Goal: Task Accomplishment & Management: Complete application form

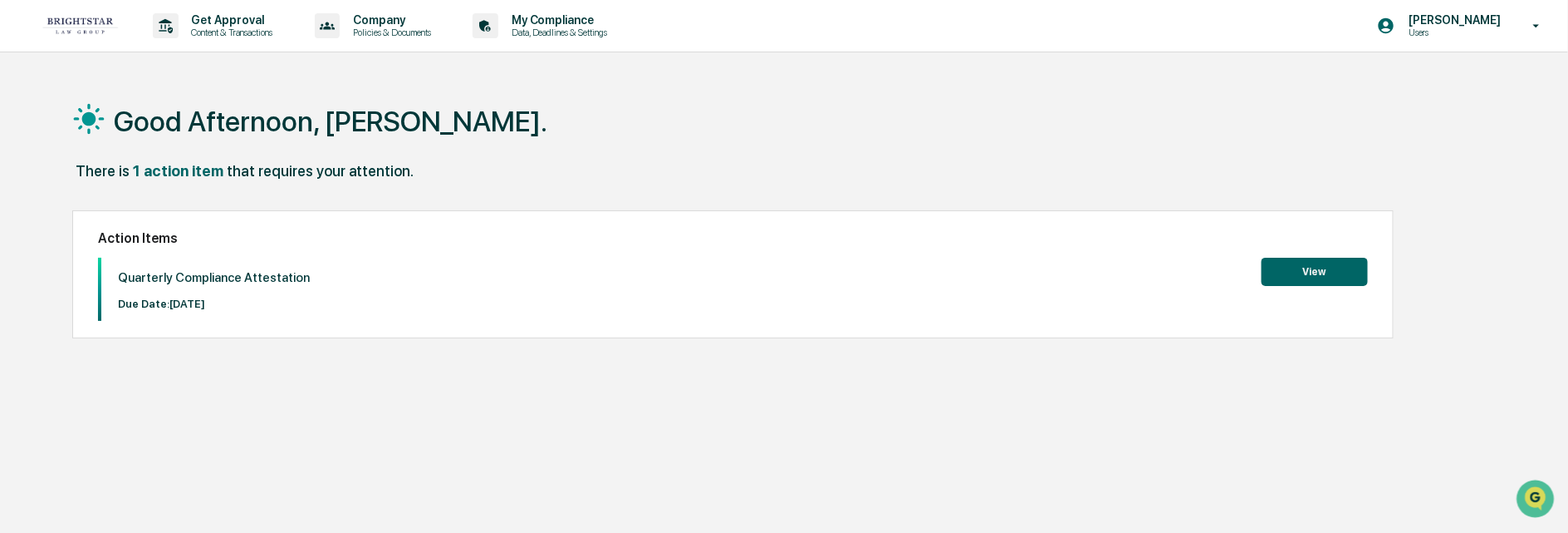
click at [1282, 268] on button "View" at bounding box center [1315, 271] width 106 height 28
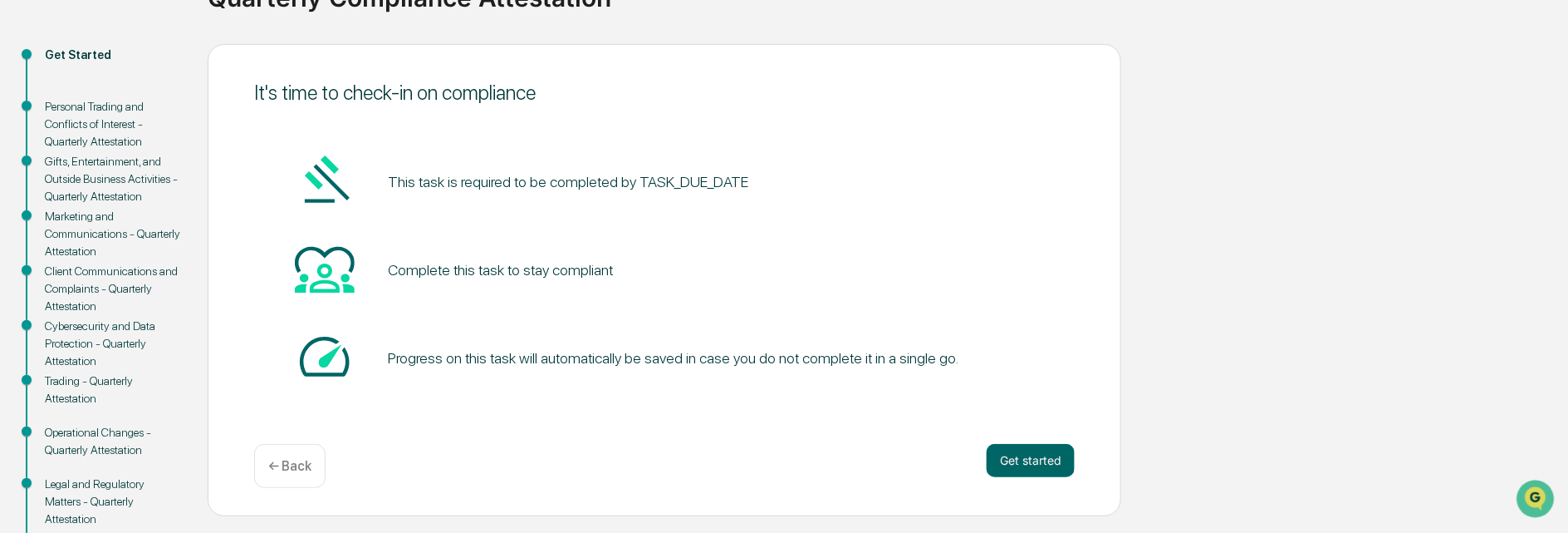
scroll to position [166, 0]
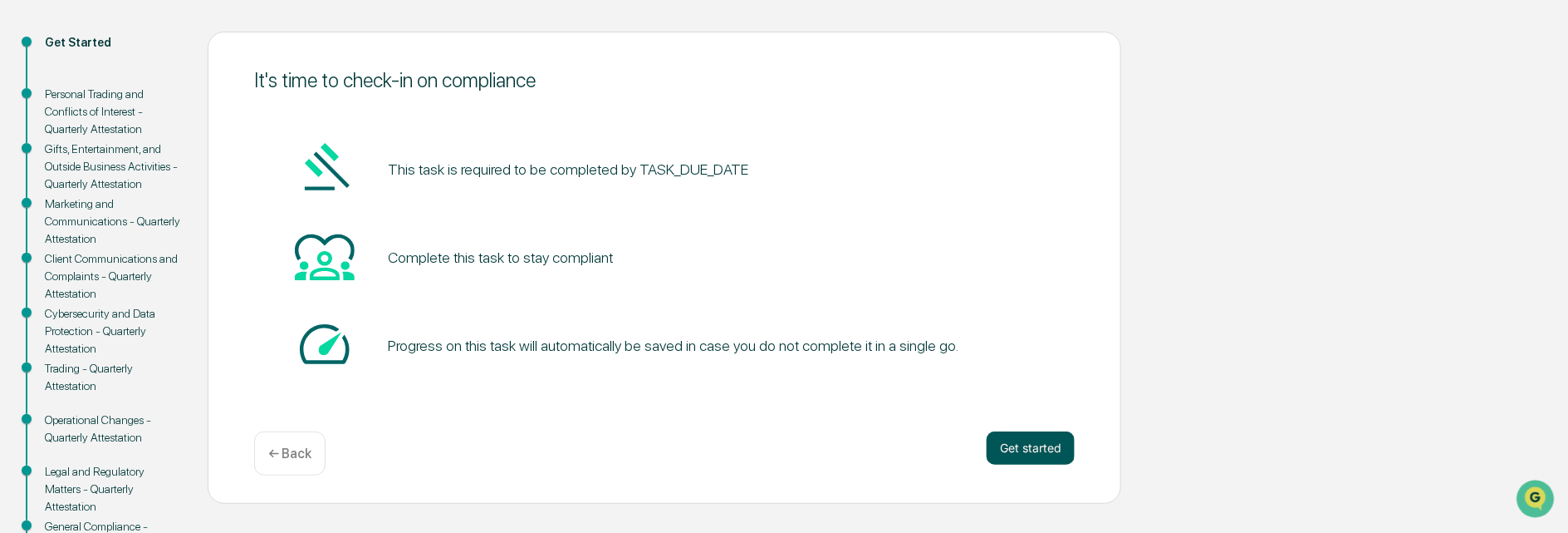
click at [1012, 446] on button "Get started" at bounding box center [1030, 448] width 88 height 33
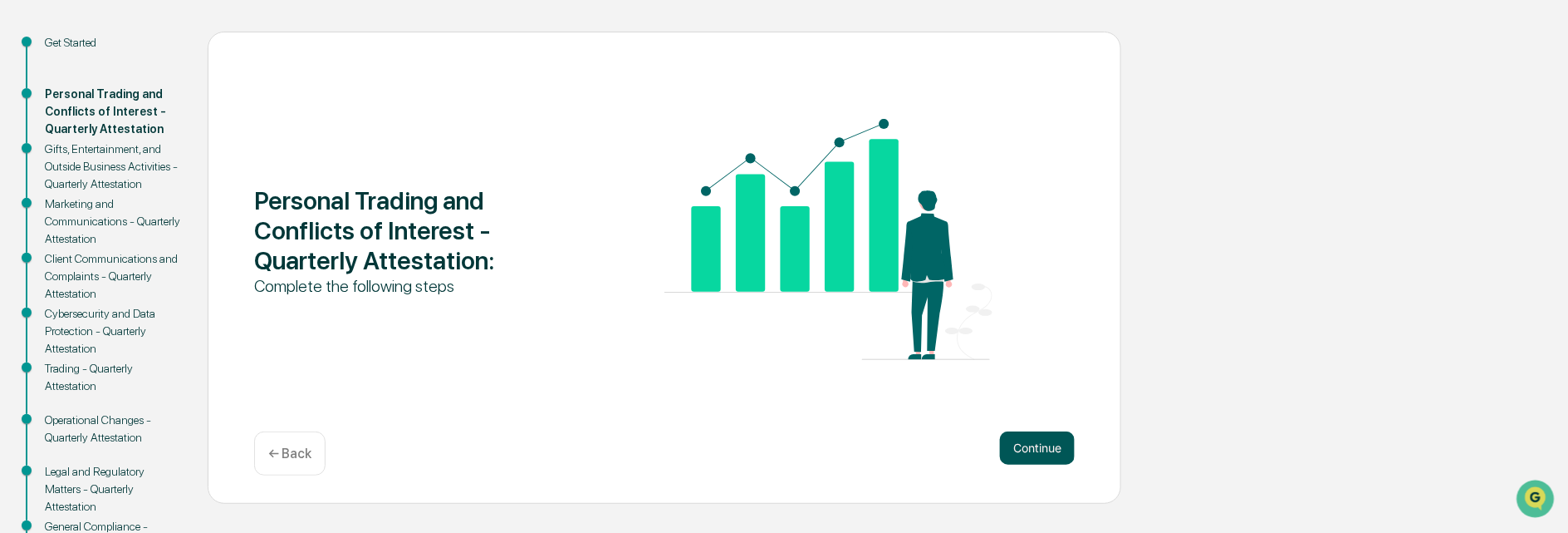
click at [1032, 441] on button "Continue" at bounding box center [1036, 448] width 74 height 33
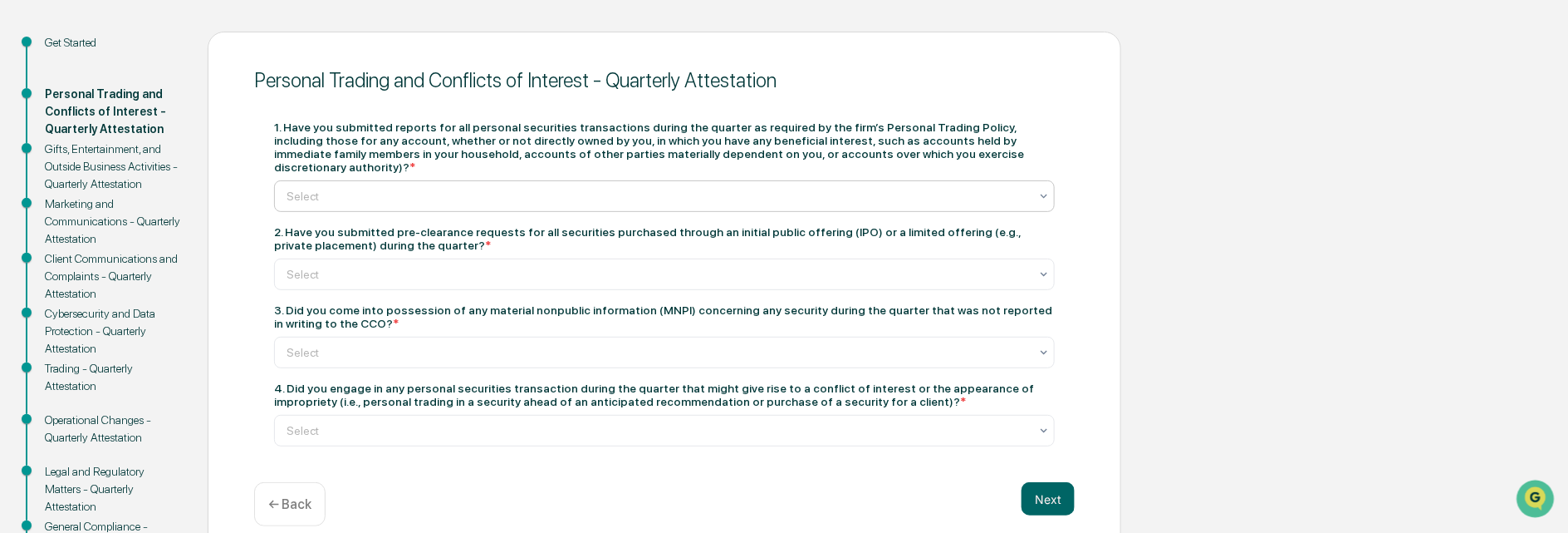
click at [391, 188] on div at bounding box center [657, 195] width 742 height 16
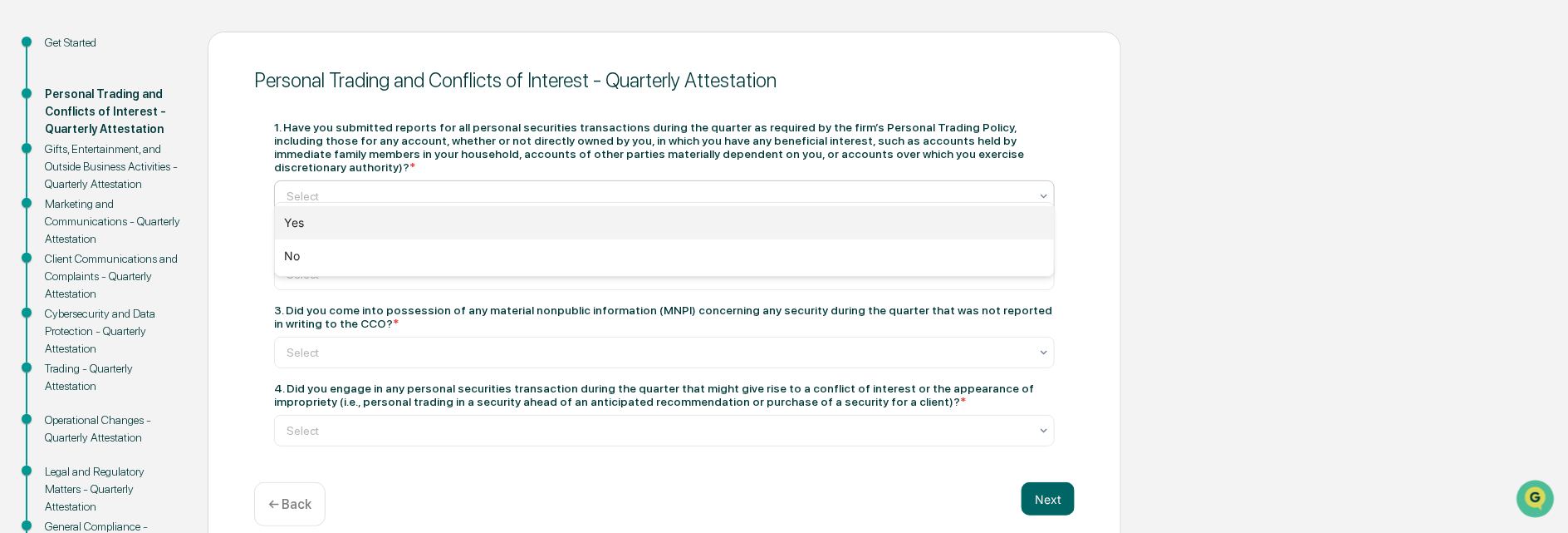
click at [339, 221] on div "Yes" at bounding box center [664, 222] width 779 height 33
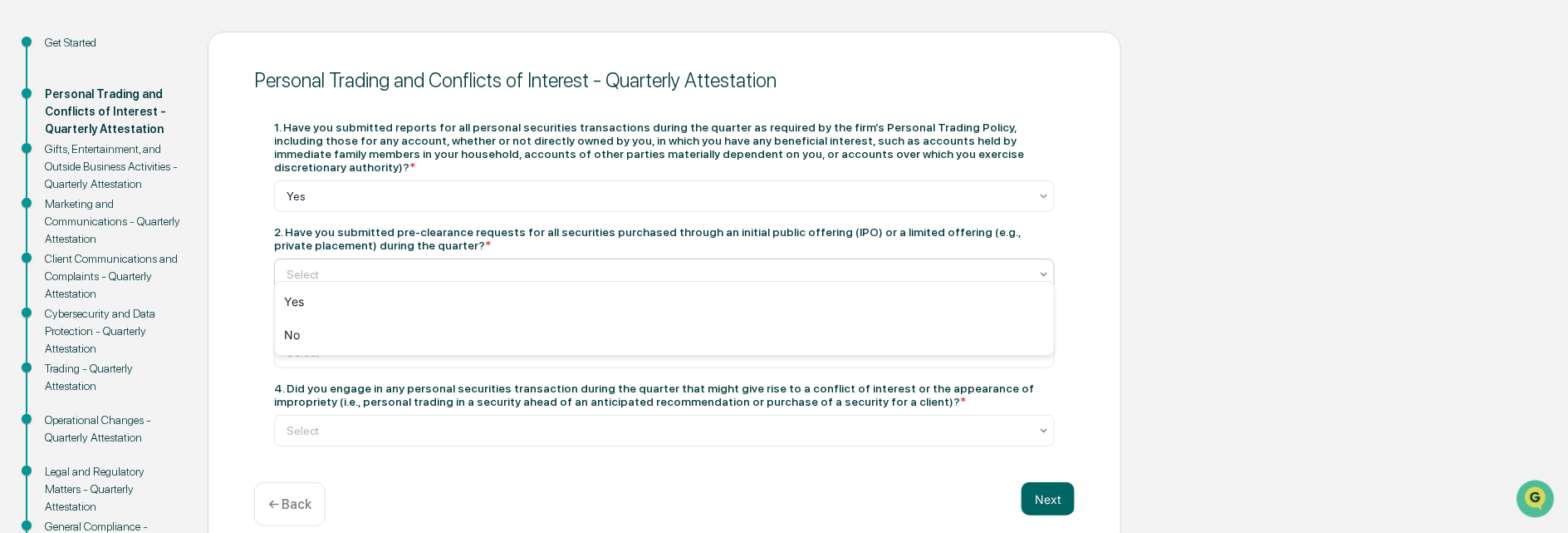
click at [334, 266] on div at bounding box center [657, 274] width 742 height 16
click at [317, 299] on div "Yes" at bounding box center [664, 302] width 779 height 33
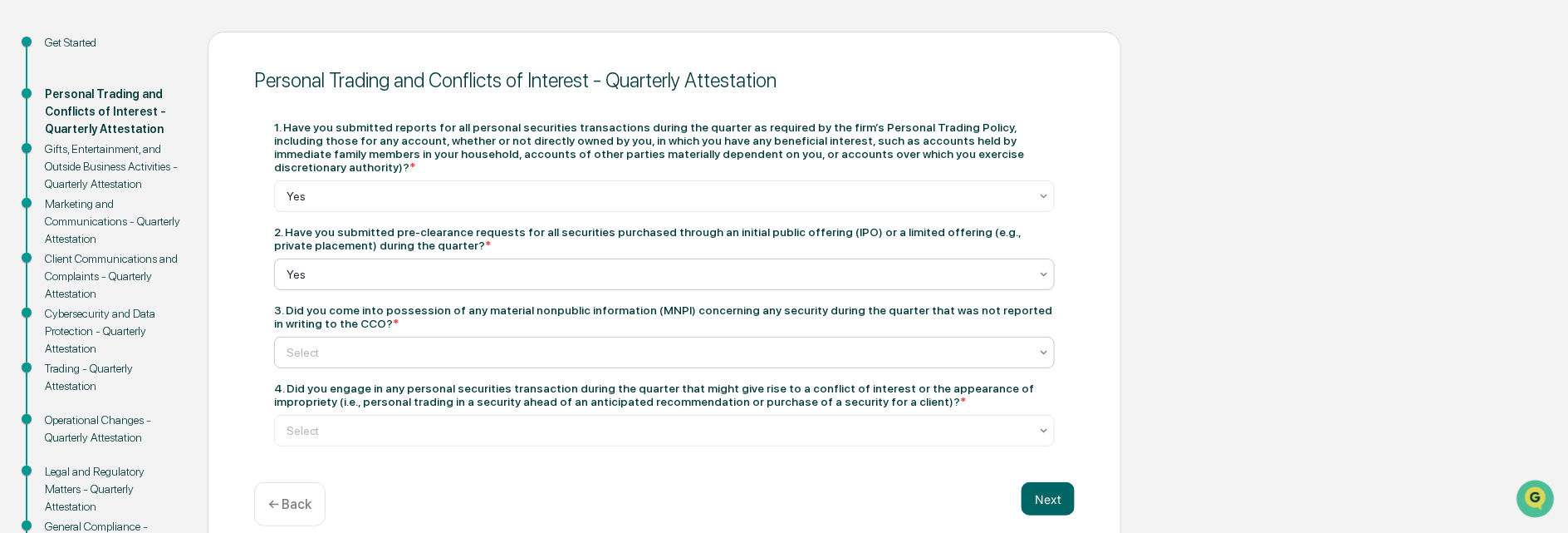
click at [397, 349] on div "Select" at bounding box center [657, 352] width 759 height 23
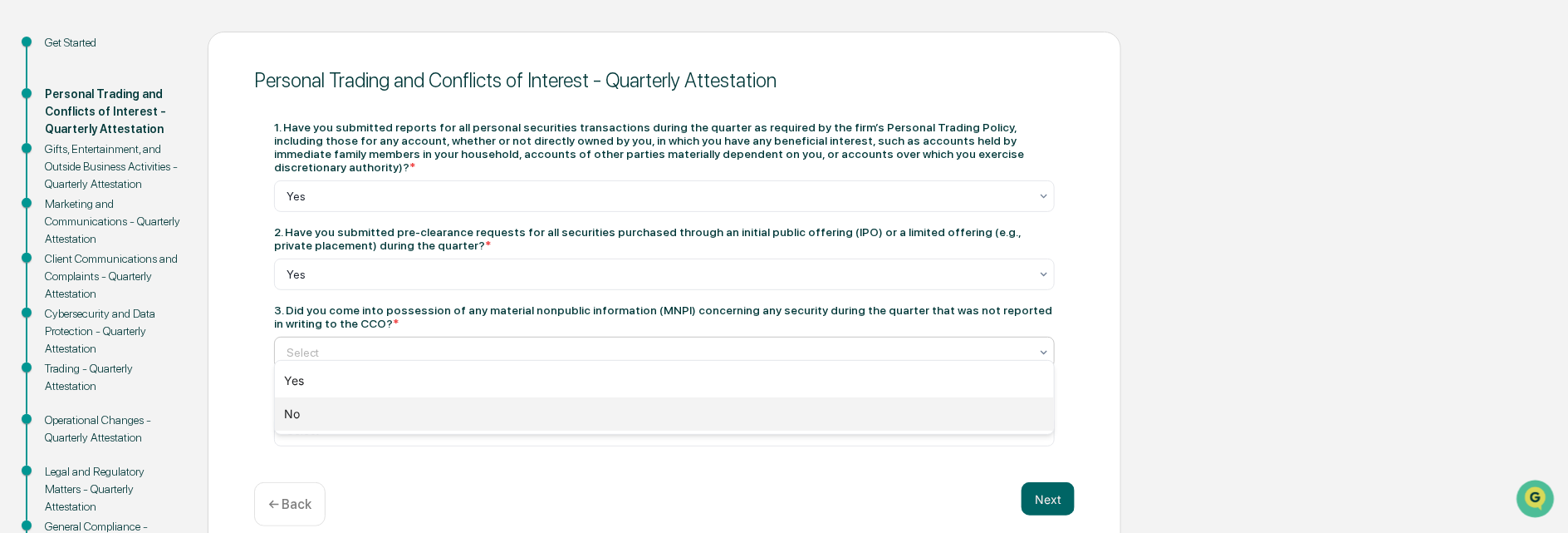
click at [292, 414] on div "No" at bounding box center [664, 414] width 779 height 33
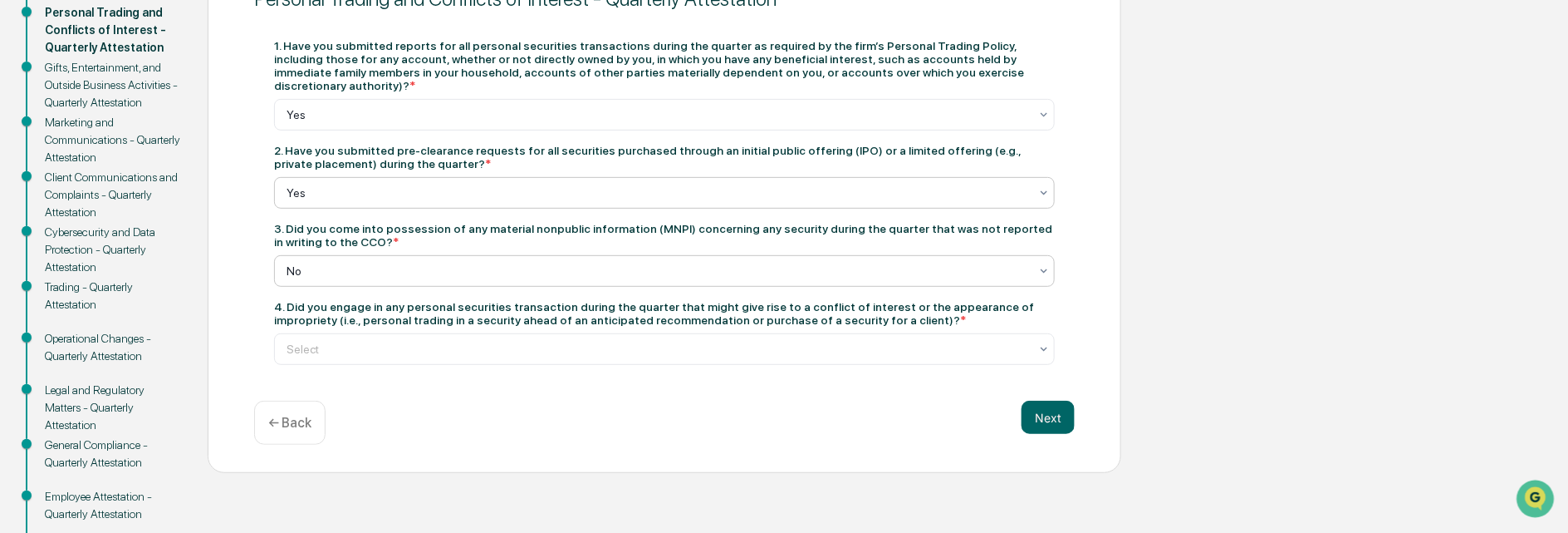
scroll to position [250, 0]
click at [321, 339] on div at bounding box center [657, 346] width 742 height 16
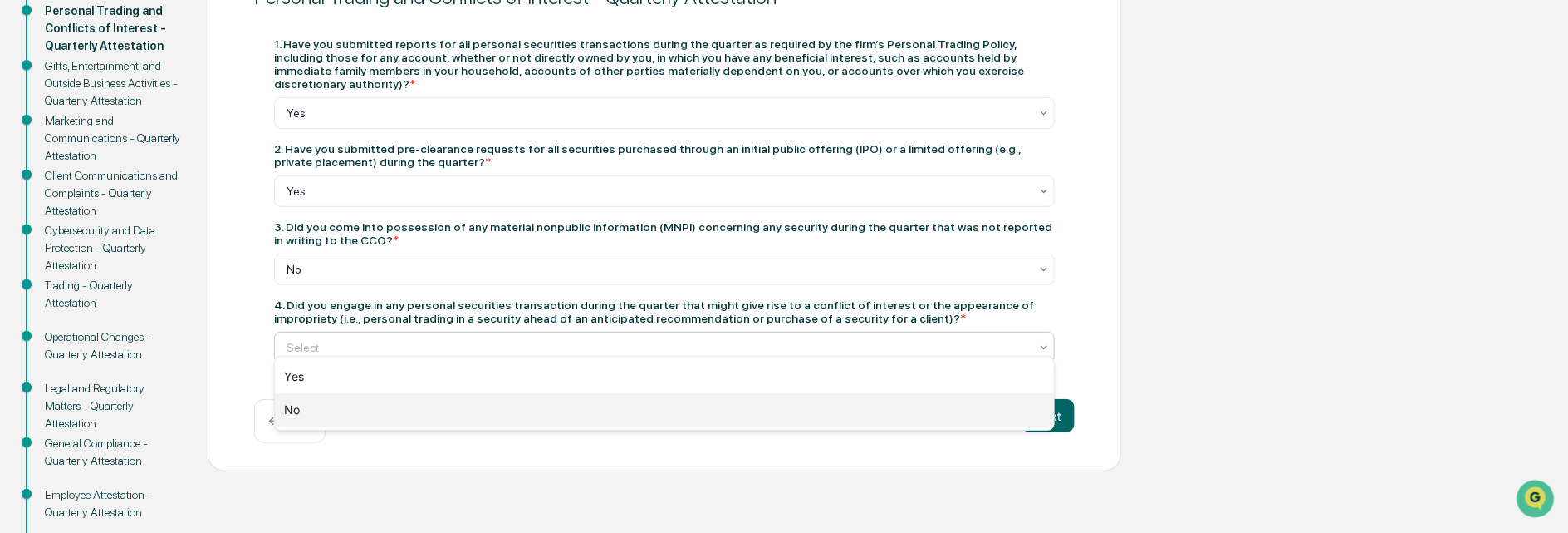
click at [291, 405] on div "No" at bounding box center [664, 409] width 779 height 33
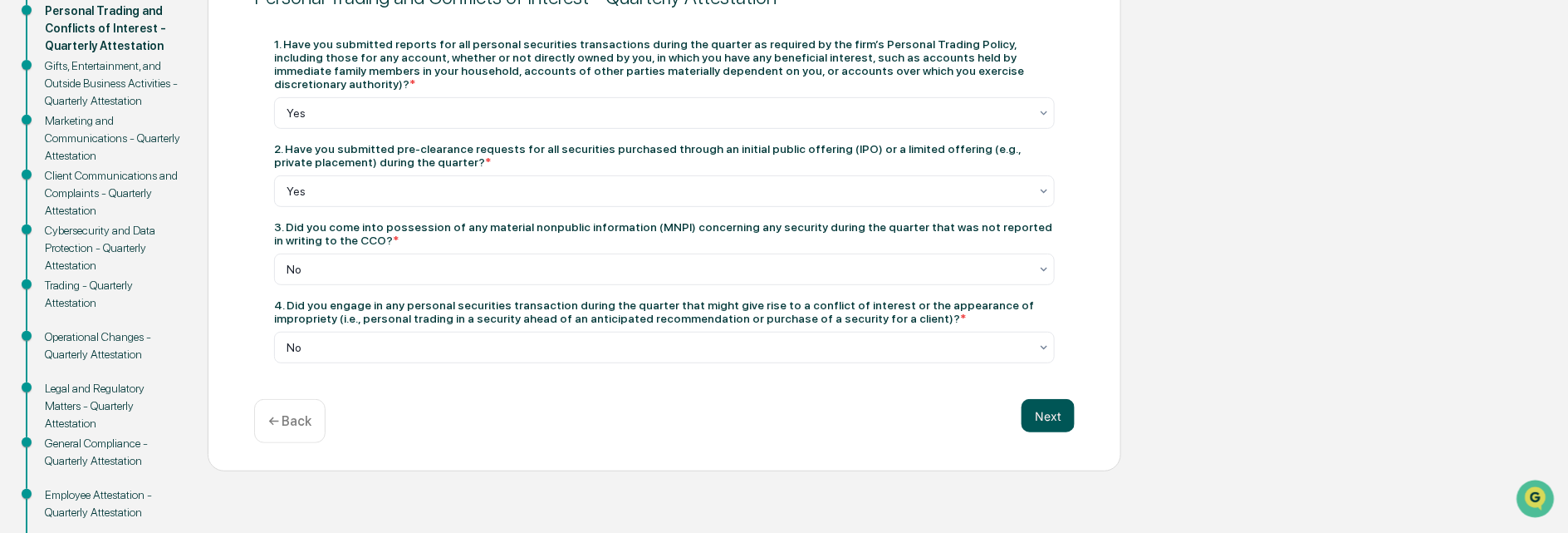
click at [1032, 401] on button "Next" at bounding box center [1047, 415] width 53 height 33
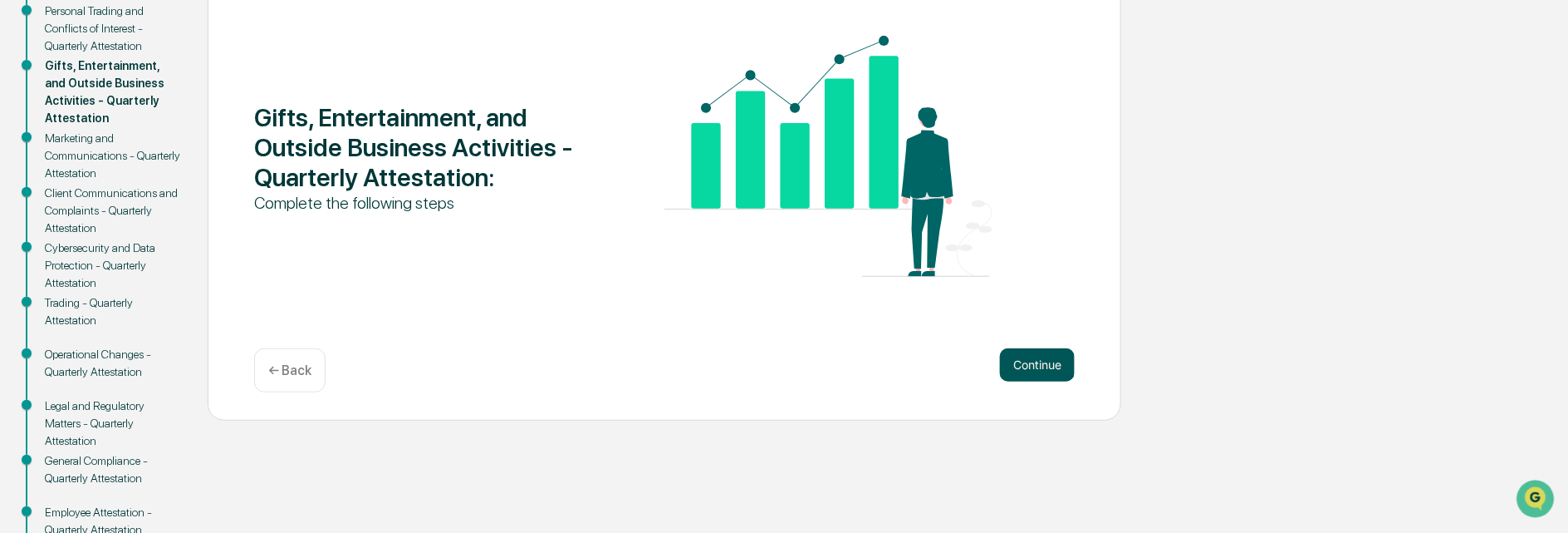
click at [1036, 361] on button "Continue" at bounding box center [1036, 365] width 74 height 33
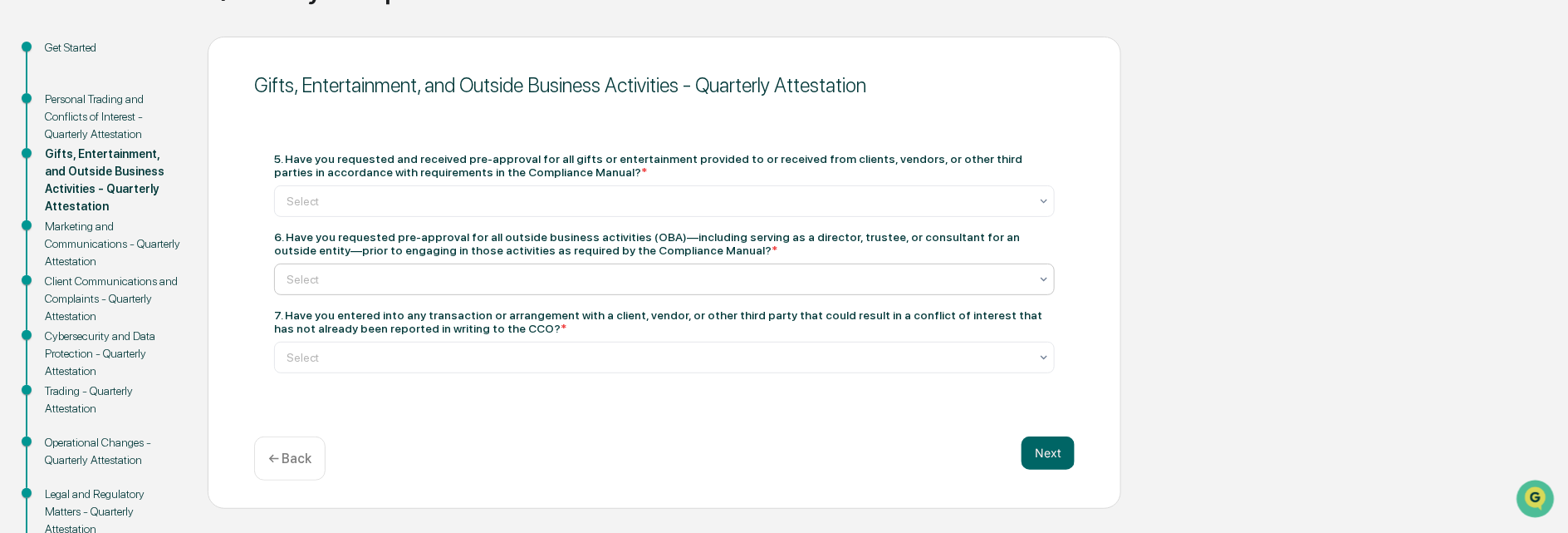
scroll to position [166, 0]
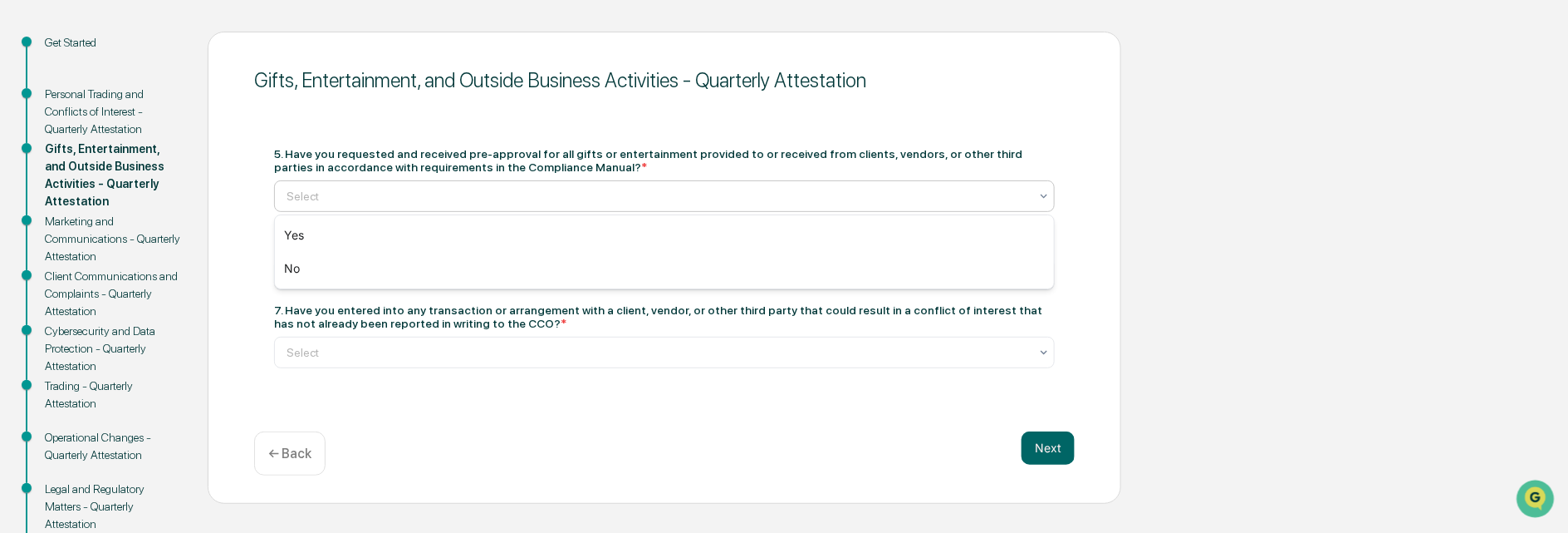
click at [386, 192] on div at bounding box center [657, 195] width 742 height 16
click at [300, 232] on div "Yes" at bounding box center [664, 235] width 779 height 33
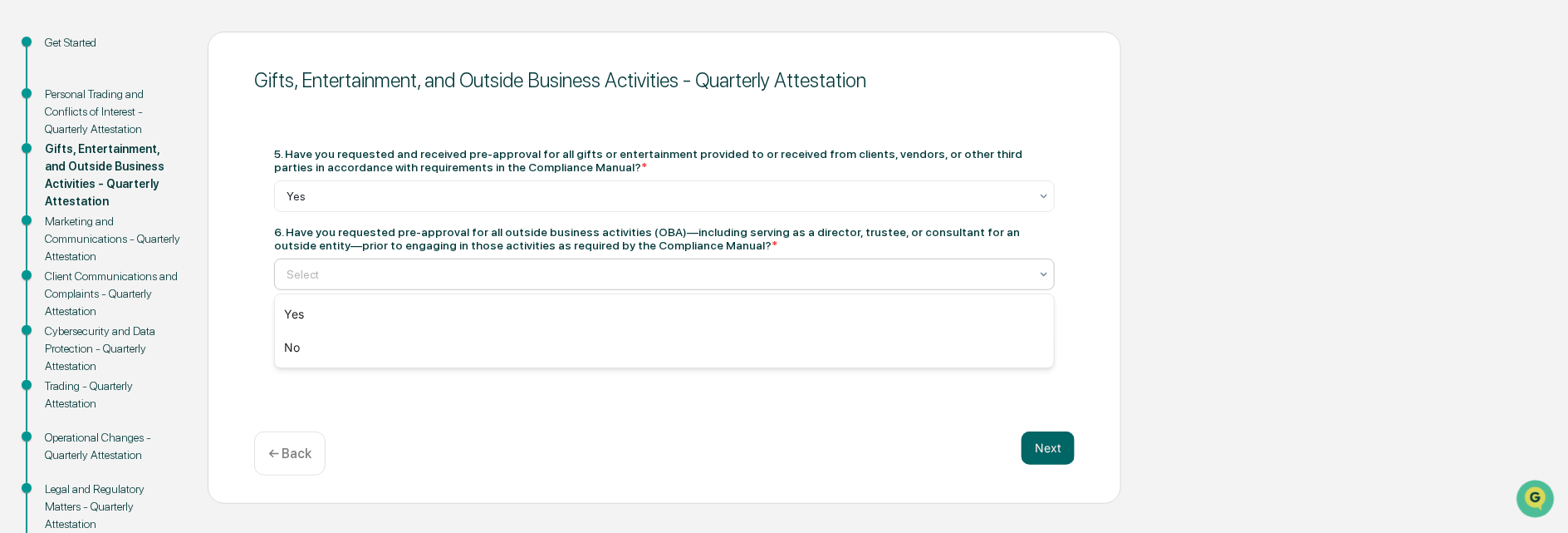
click at [295, 276] on div at bounding box center [657, 274] width 742 height 16
click at [292, 310] on div "Yes" at bounding box center [664, 313] width 779 height 33
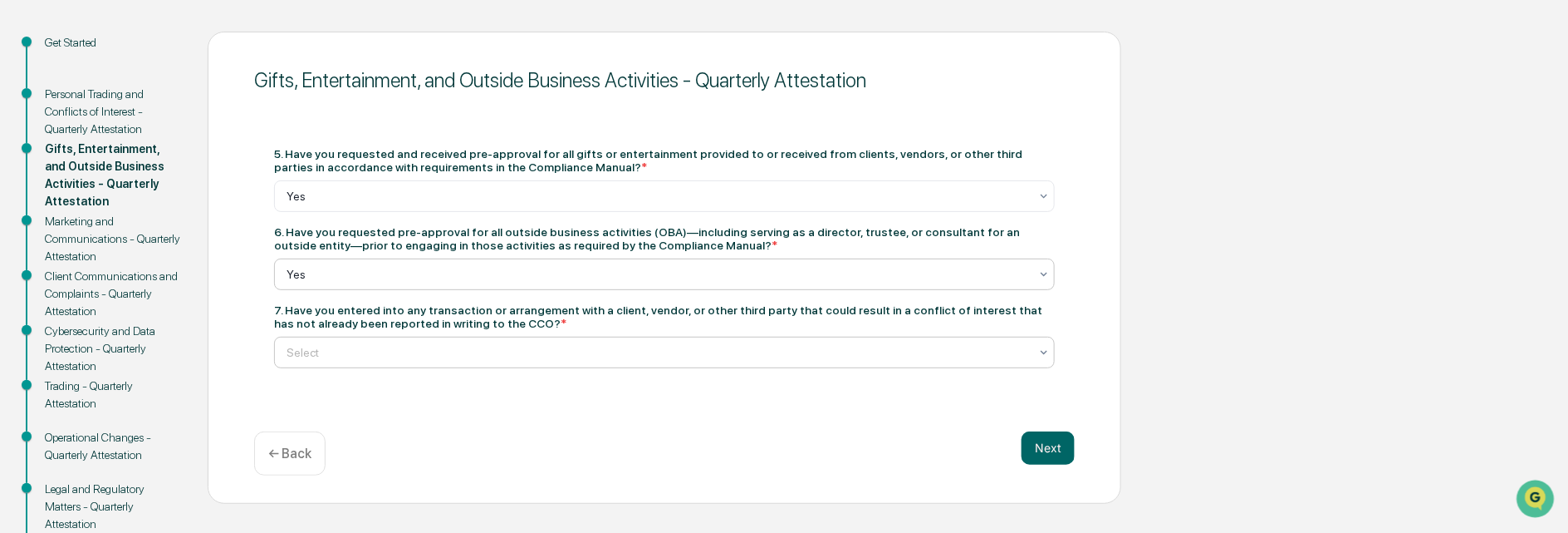
click at [305, 356] on div at bounding box center [657, 352] width 742 height 16
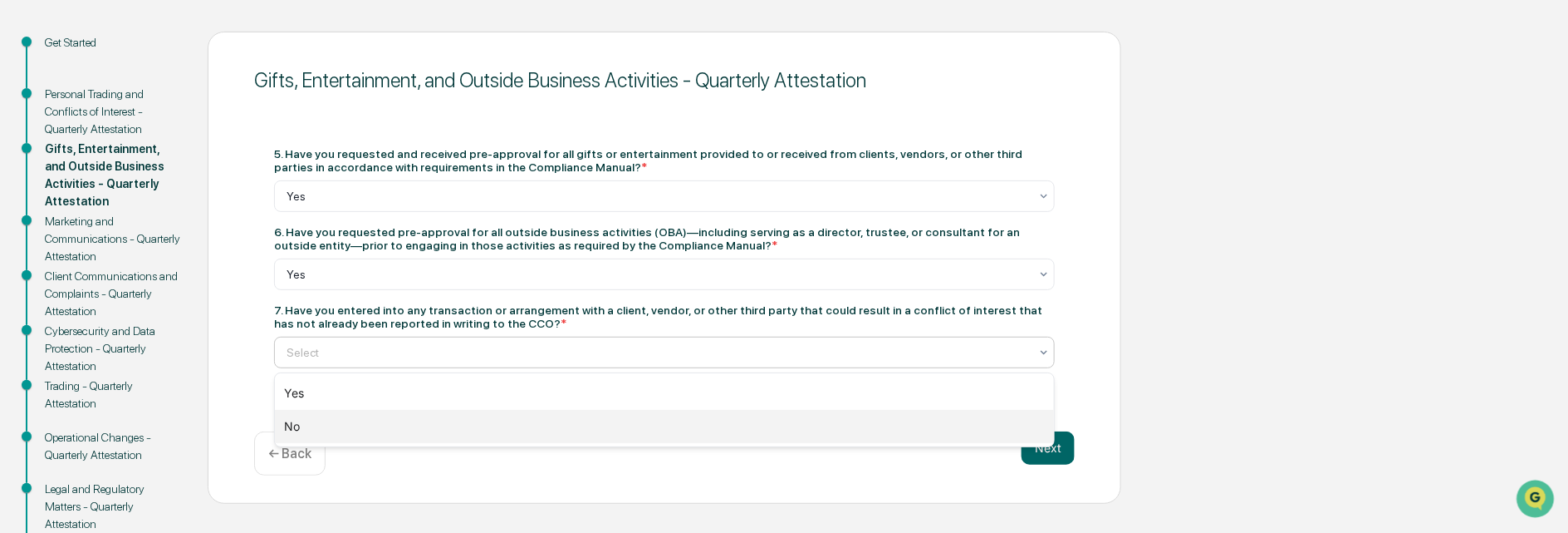
click at [293, 427] on div "No" at bounding box center [664, 426] width 779 height 33
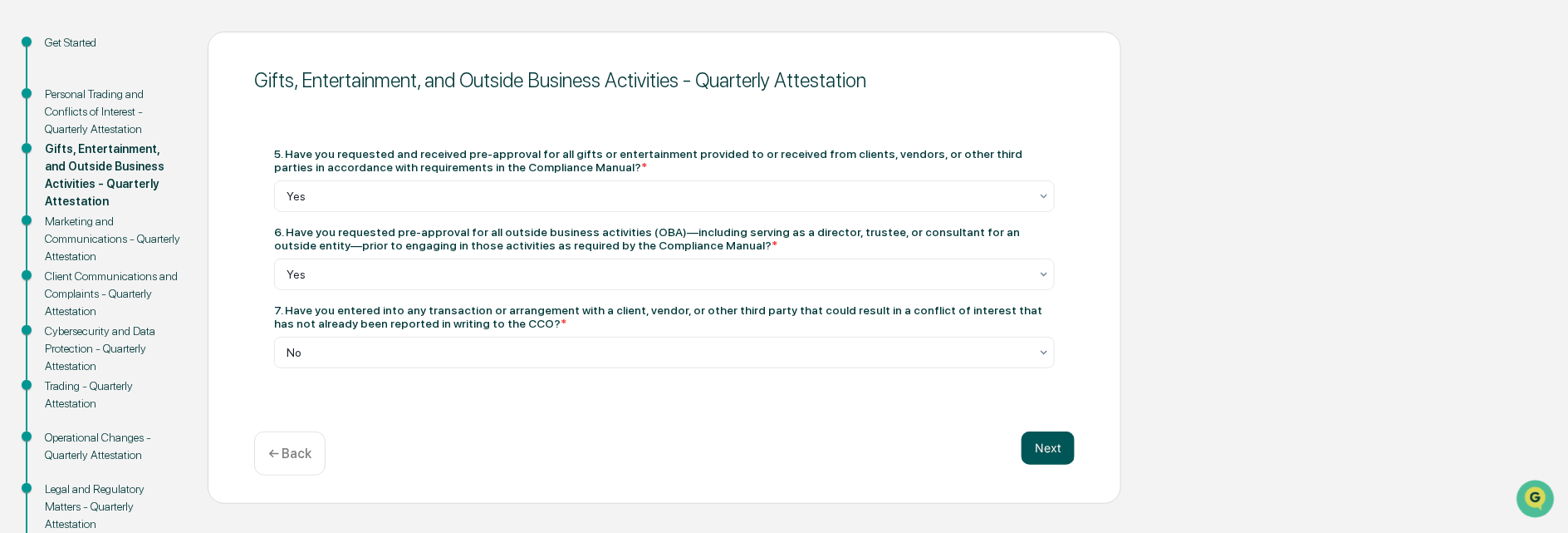
click at [1038, 447] on button "Next" at bounding box center [1047, 448] width 53 height 33
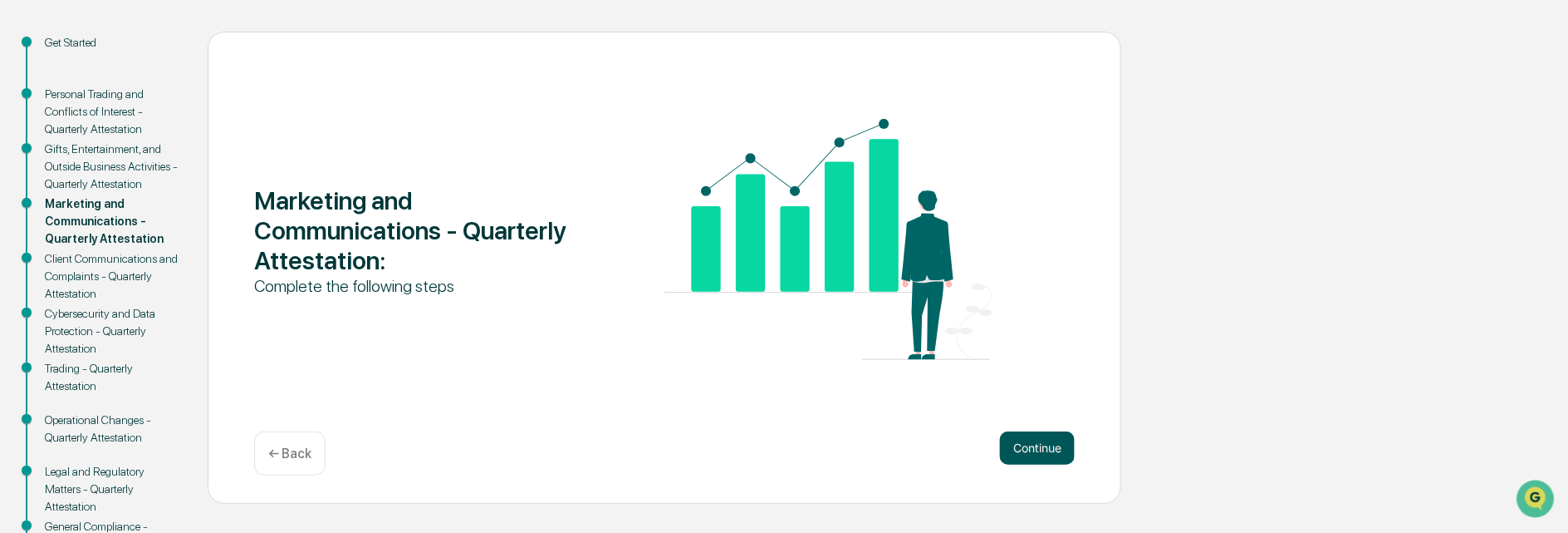
click at [1038, 443] on button "Continue" at bounding box center [1036, 448] width 74 height 33
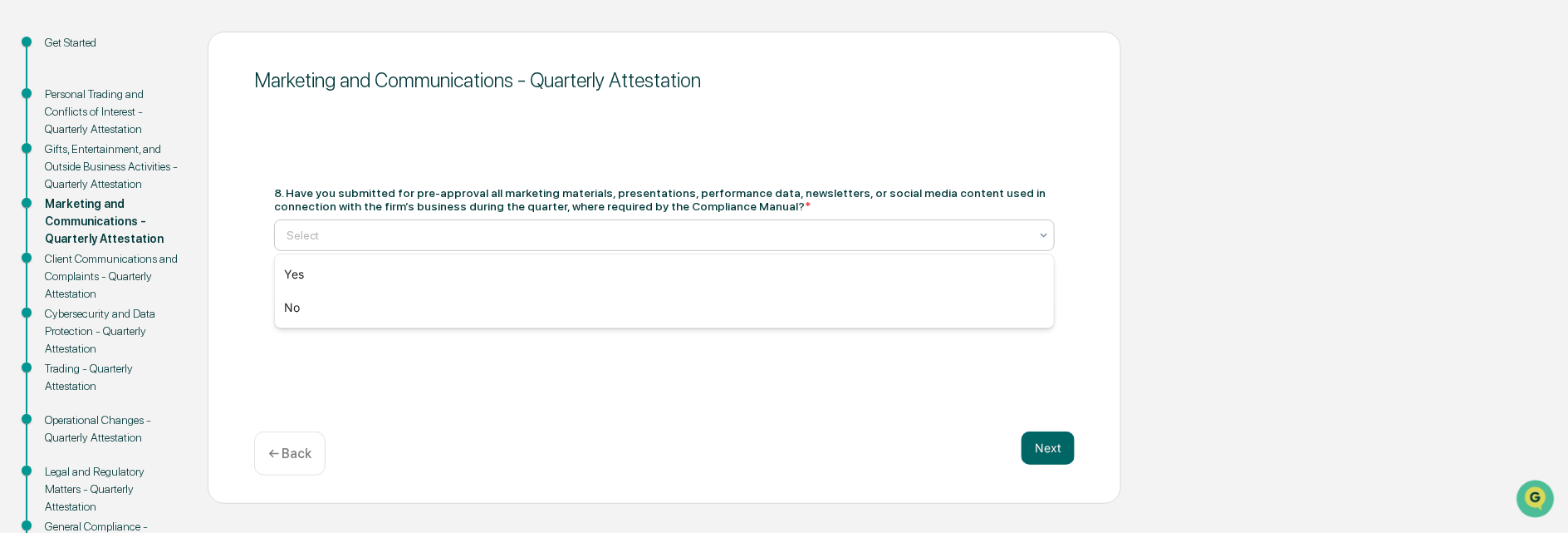
click at [305, 235] on div at bounding box center [657, 234] width 742 height 16
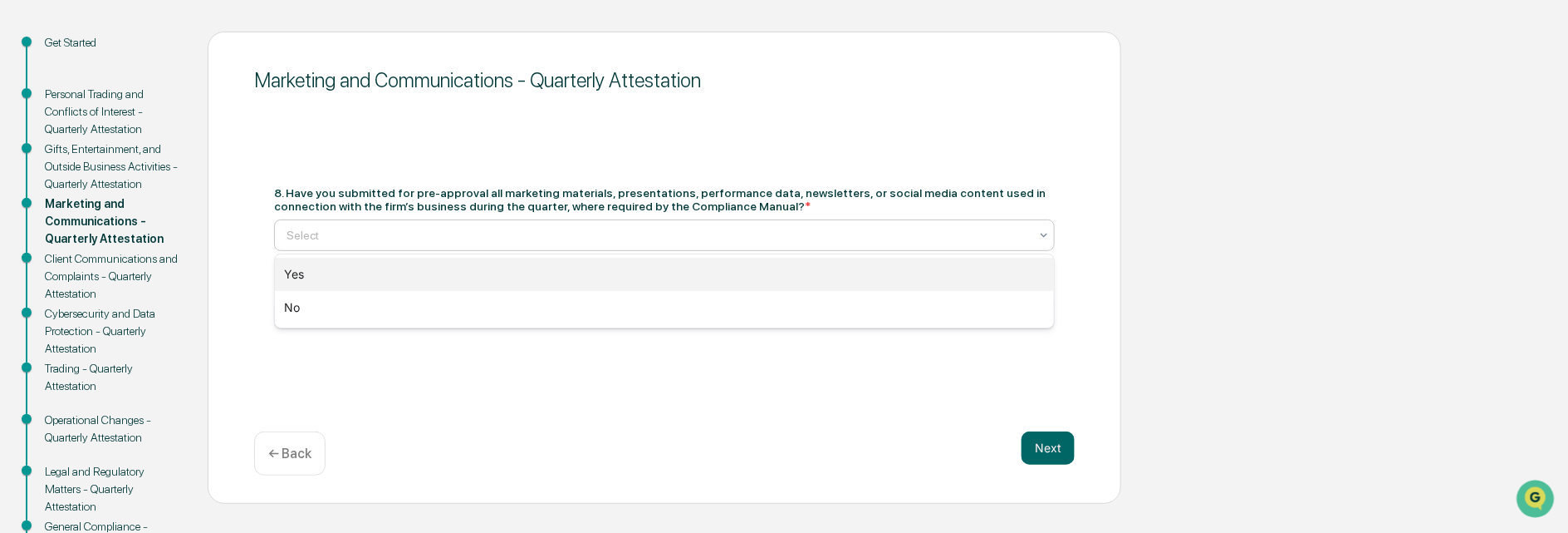
click at [290, 274] on div "Yes" at bounding box center [664, 274] width 779 height 33
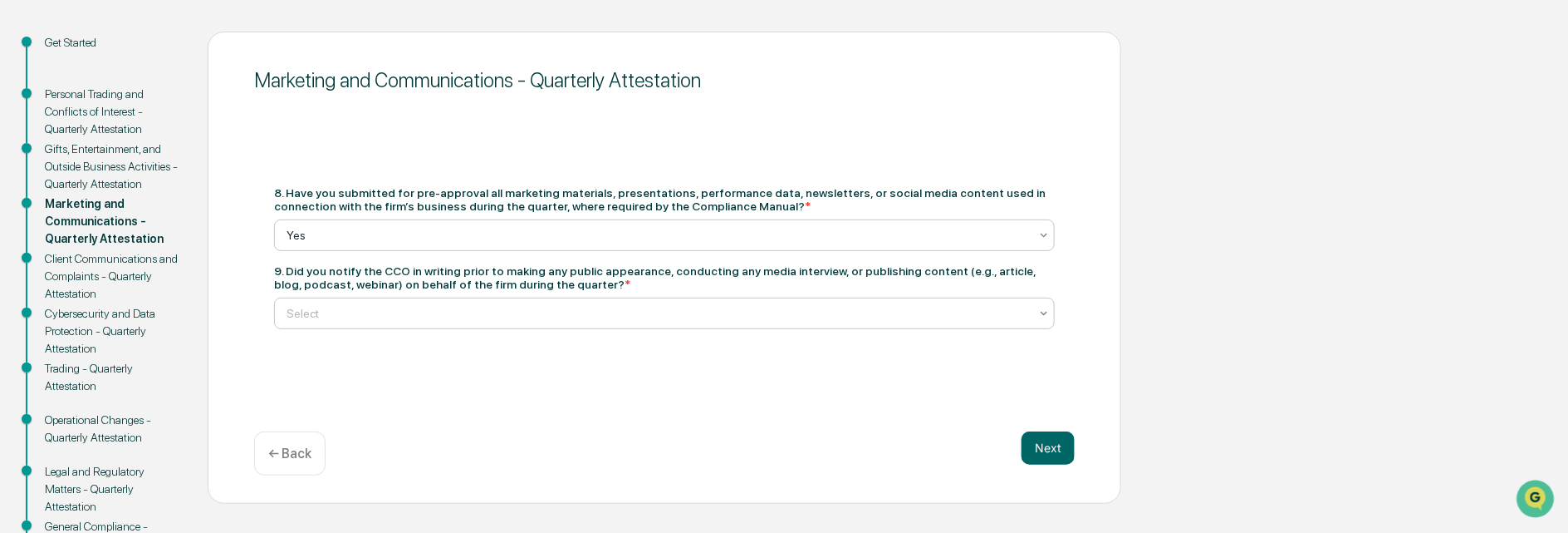
click at [309, 310] on div at bounding box center [657, 312] width 742 height 16
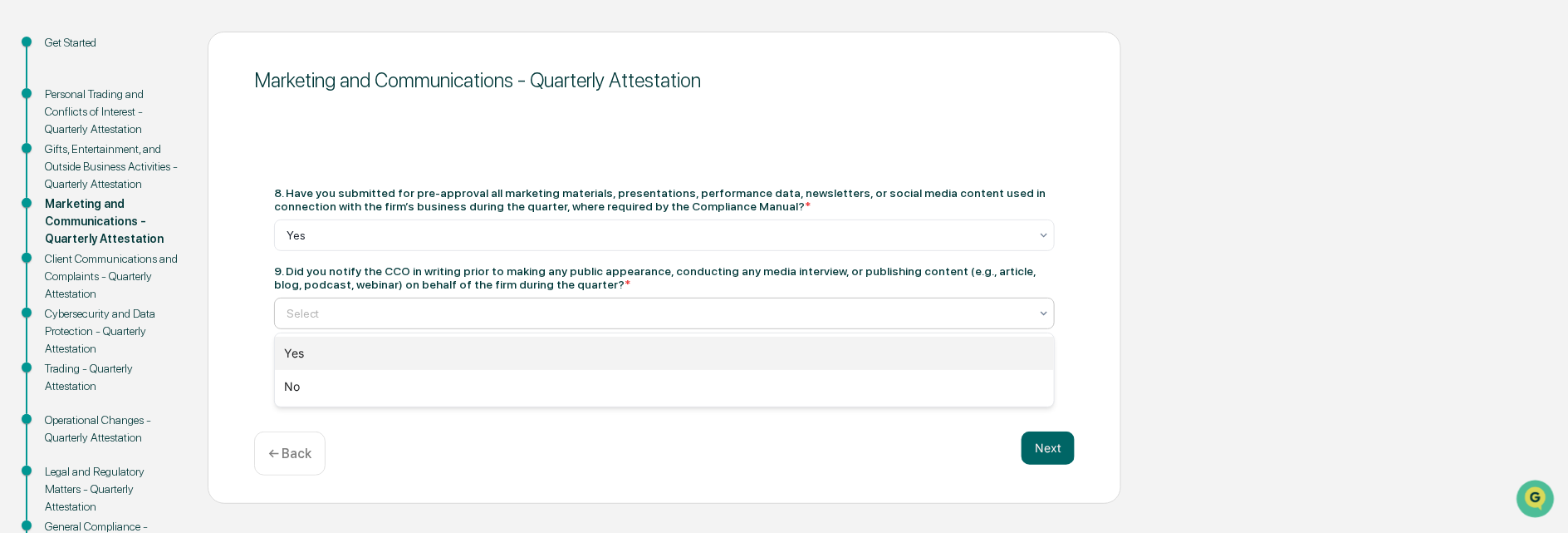
click at [296, 350] on div "Yes" at bounding box center [664, 353] width 779 height 33
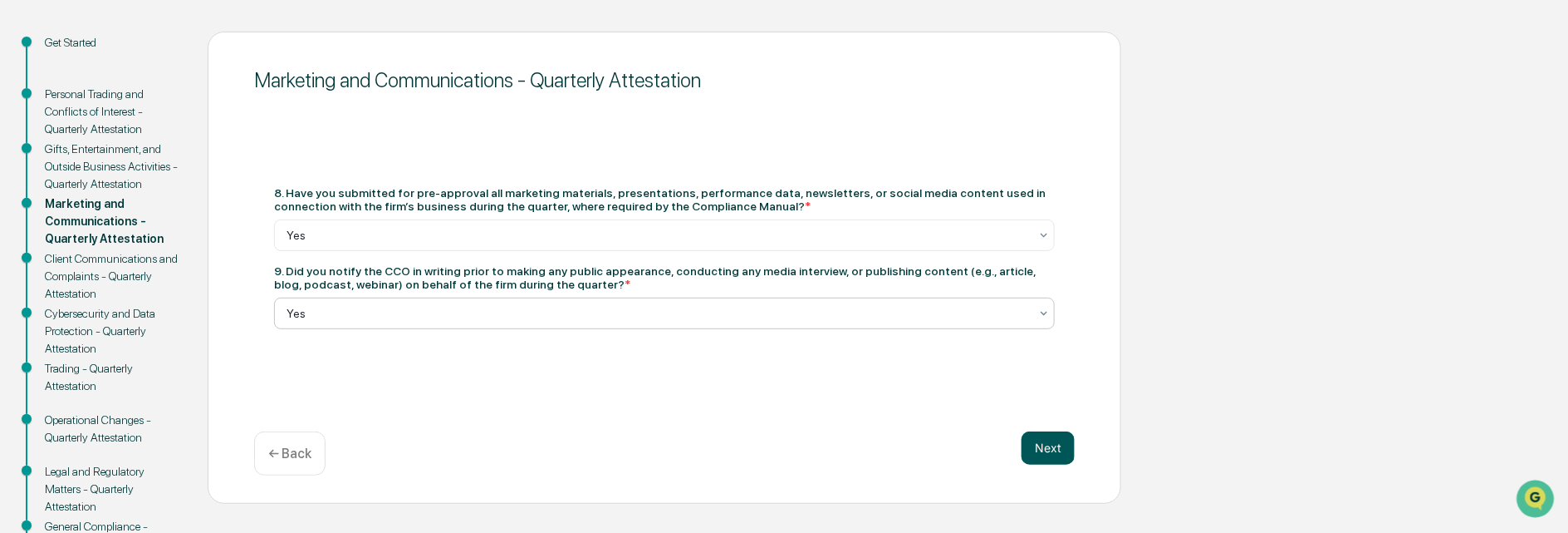
click at [1032, 451] on button "Next" at bounding box center [1047, 448] width 53 height 33
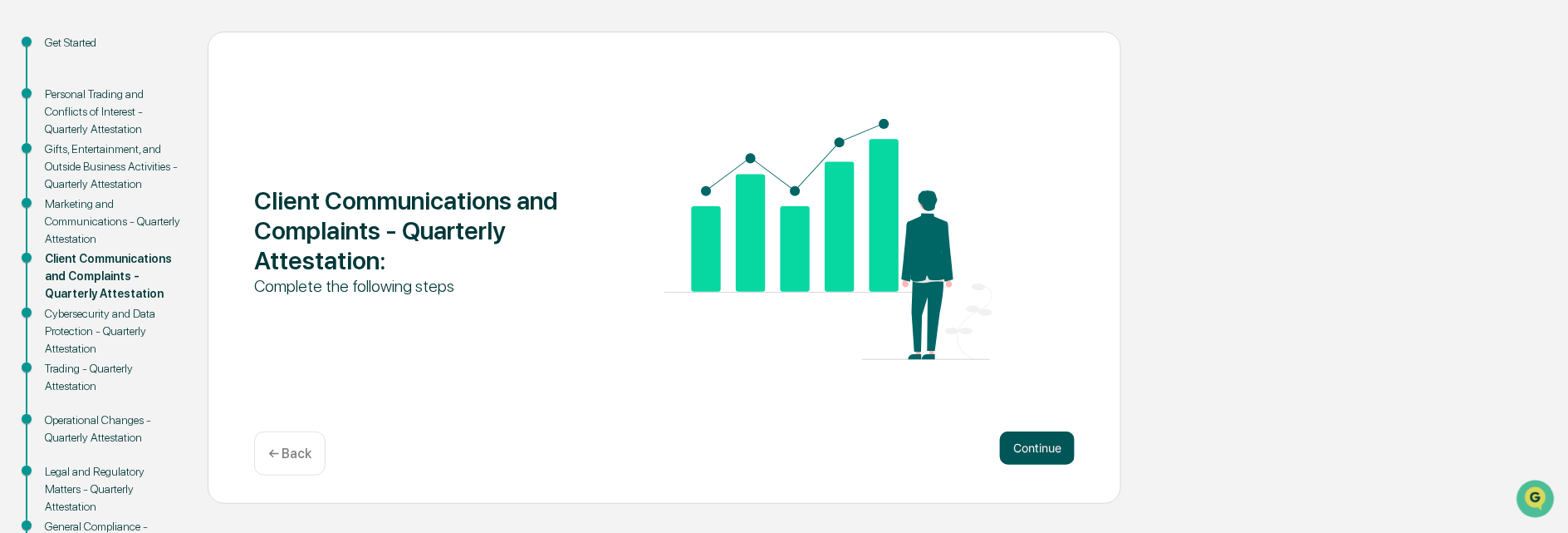
click at [1027, 449] on button "Continue" at bounding box center [1036, 448] width 74 height 33
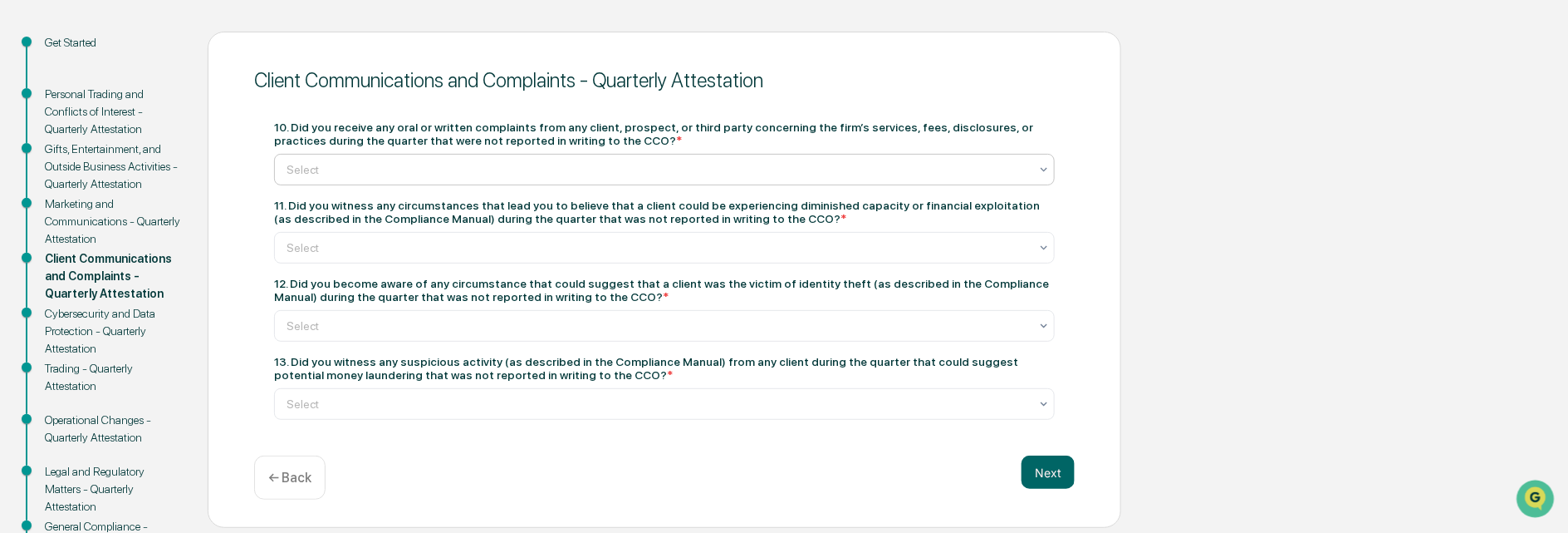
click at [330, 167] on div at bounding box center [657, 169] width 742 height 16
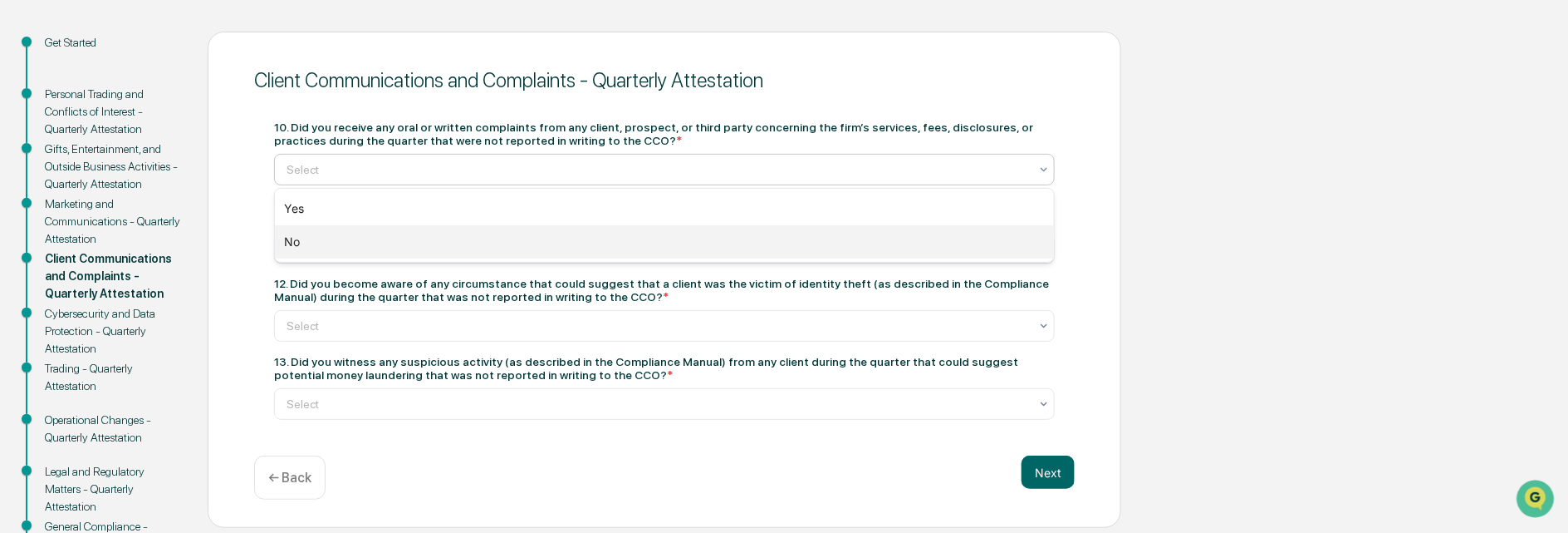
click at [297, 239] on div "No" at bounding box center [664, 242] width 779 height 33
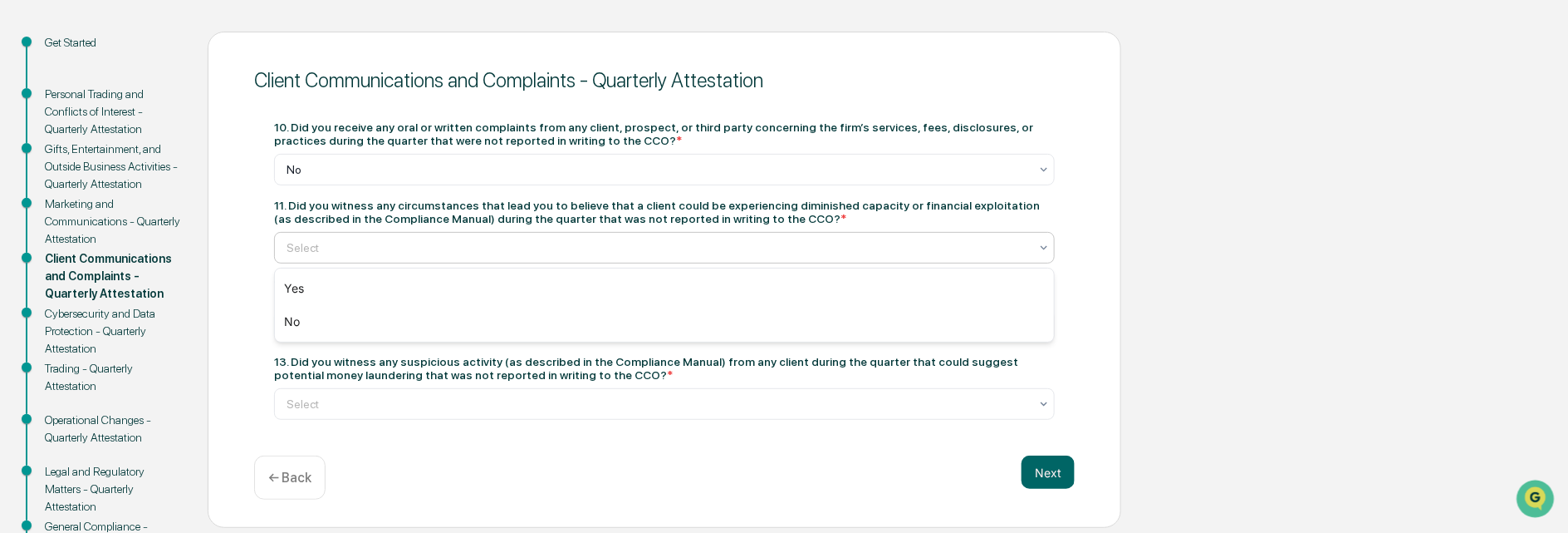
click at [301, 251] on div at bounding box center [657, 247] width 742 height 16
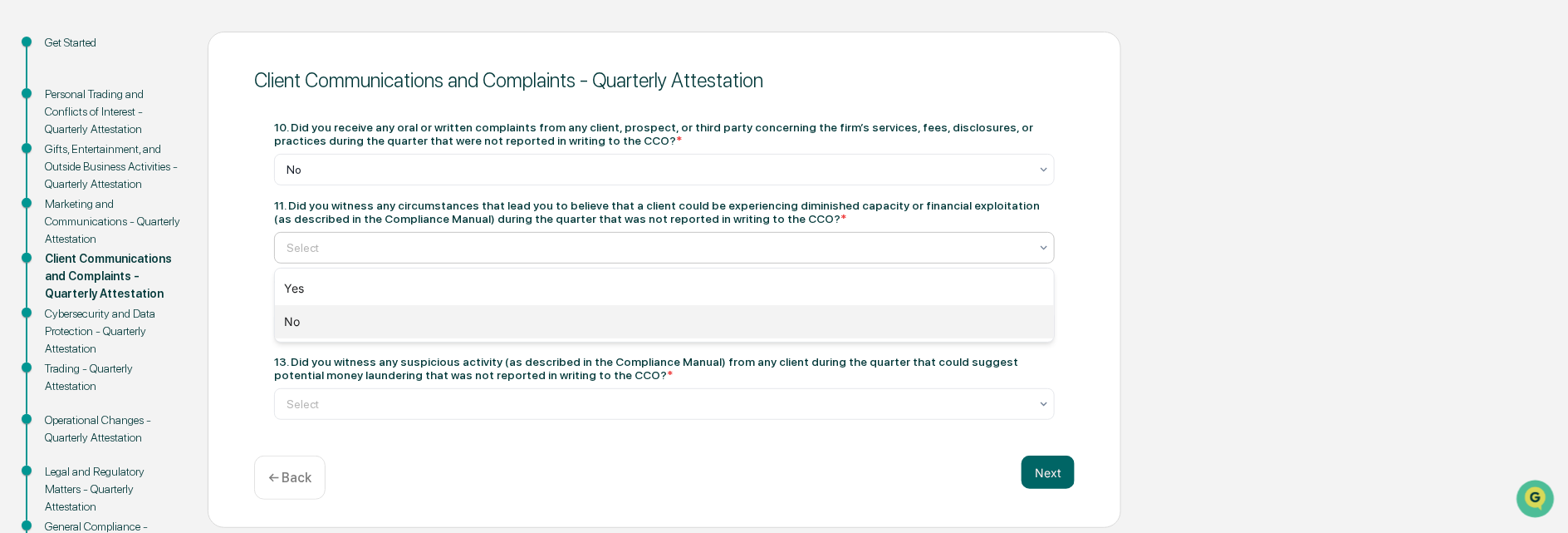
click at [288, 316] on div "No" at bounding box center [664, 321] width 779 height 33
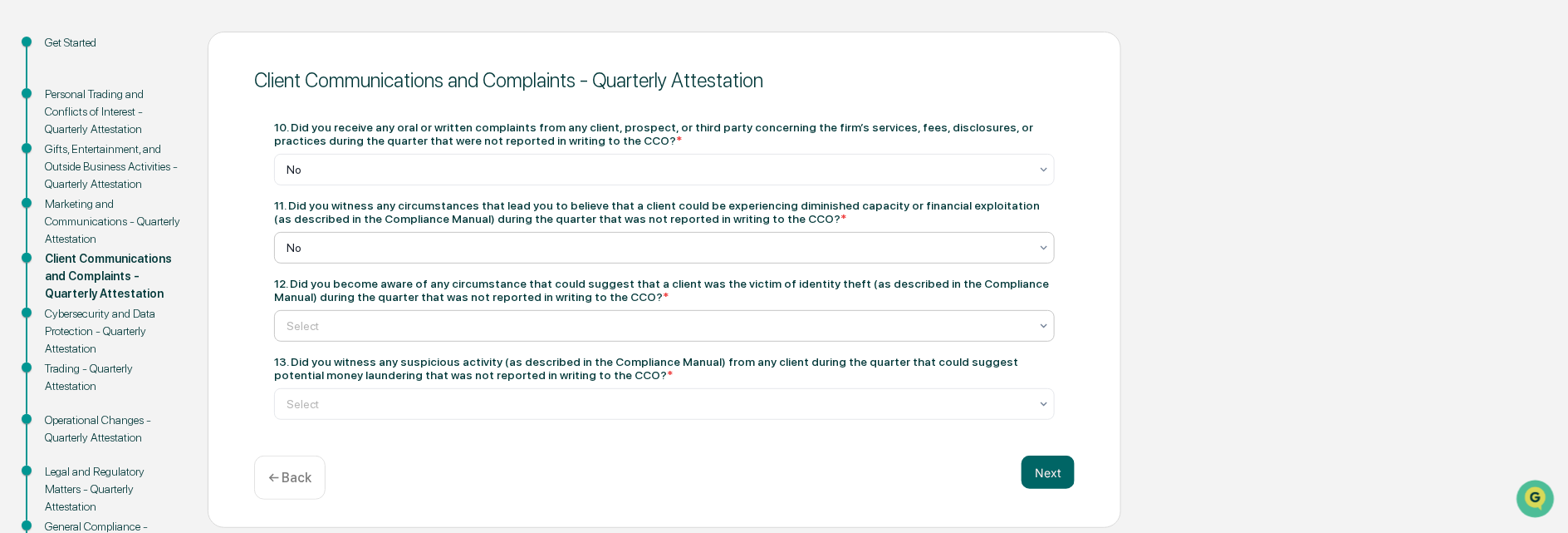
click at [306, 327] on div at bounding box center [657, 325] width 742 height 16
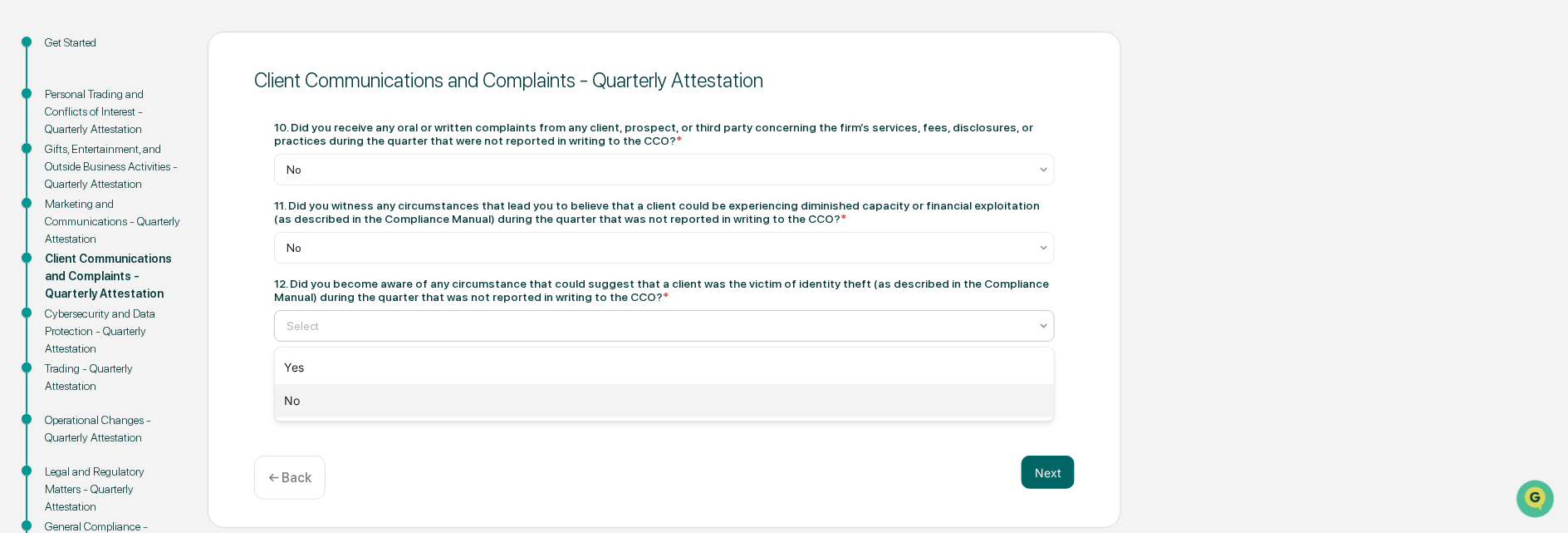
click at [293, 397] on div "No" at bounding box center [664, 400] width 779 height 33
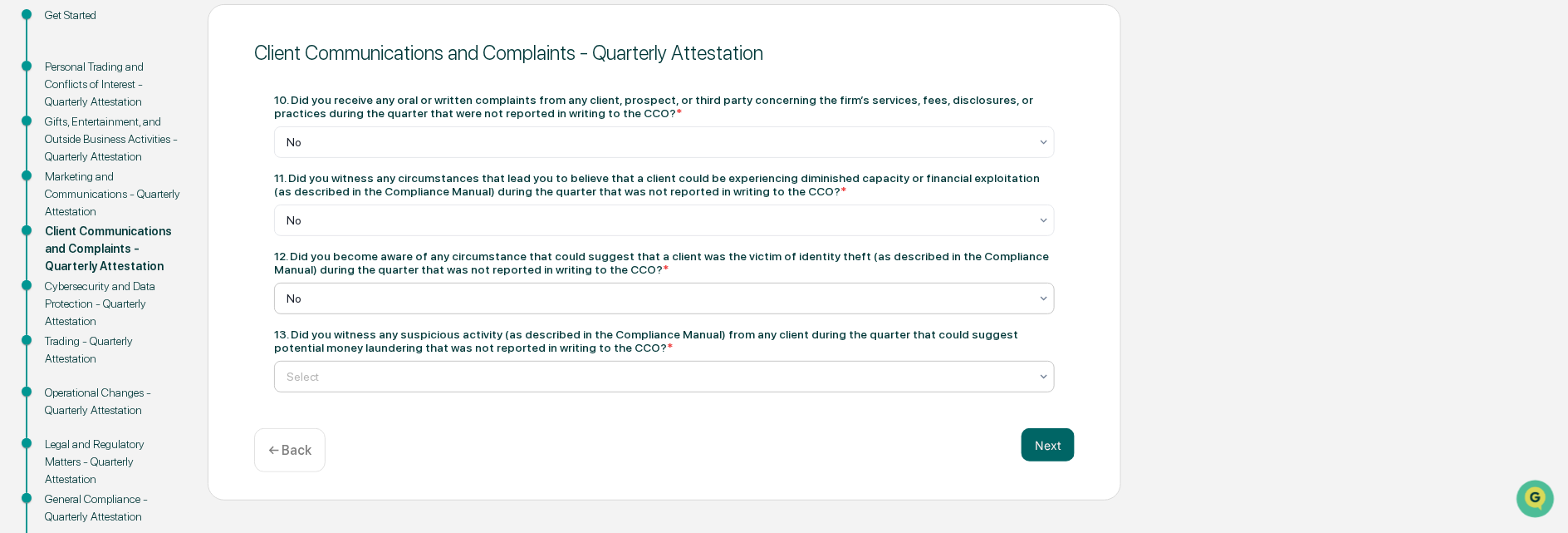
scroll to position [250, 0]
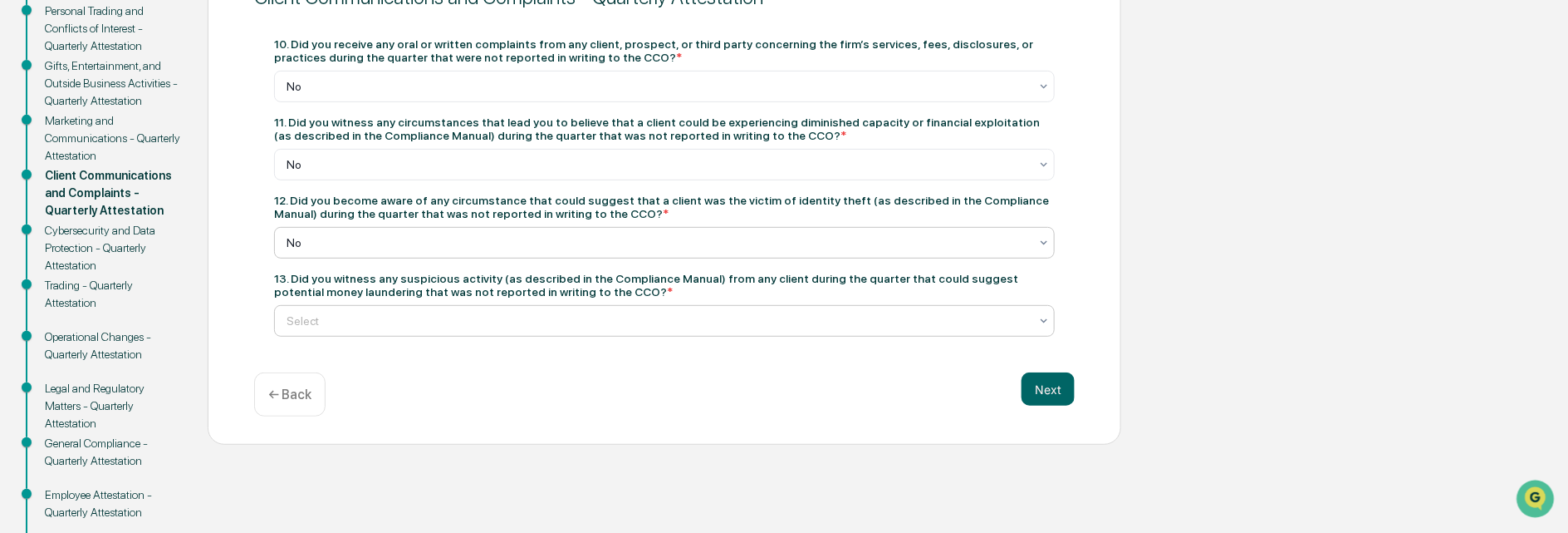
click at [301, 325] on div at bounding box center [657, 320] width 742 height 16
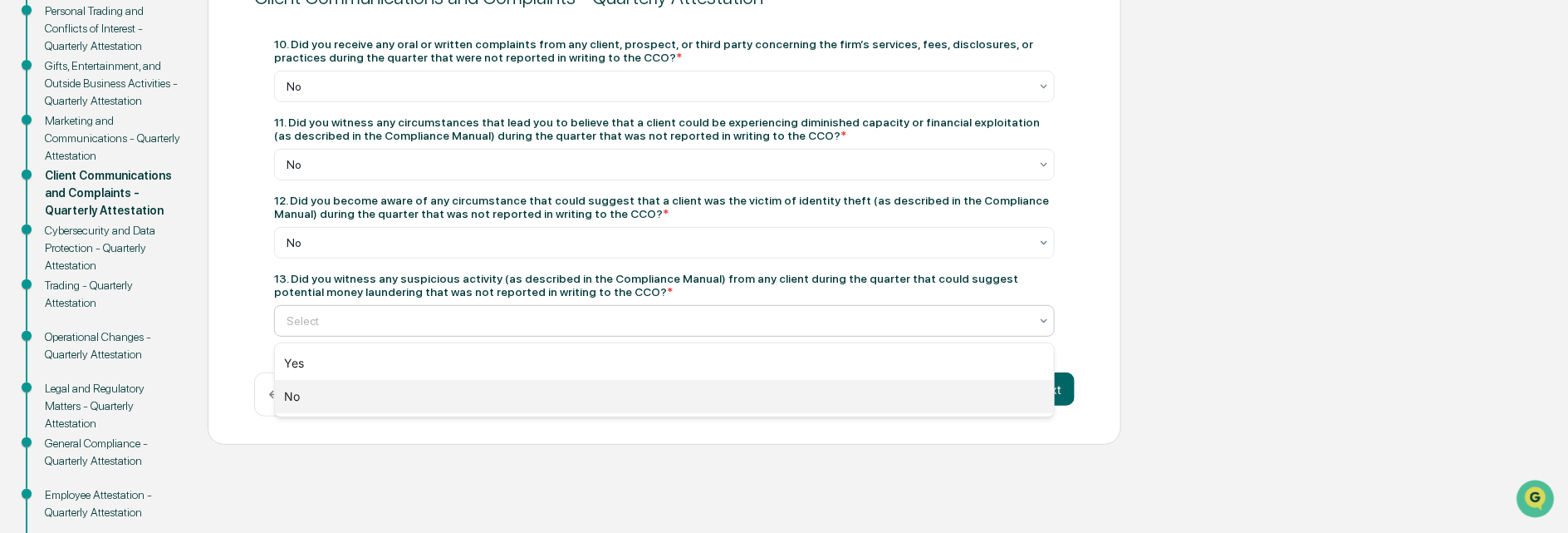
click at [291, 390] on div "No" at bounding box center [664, 397] width 779 height 33
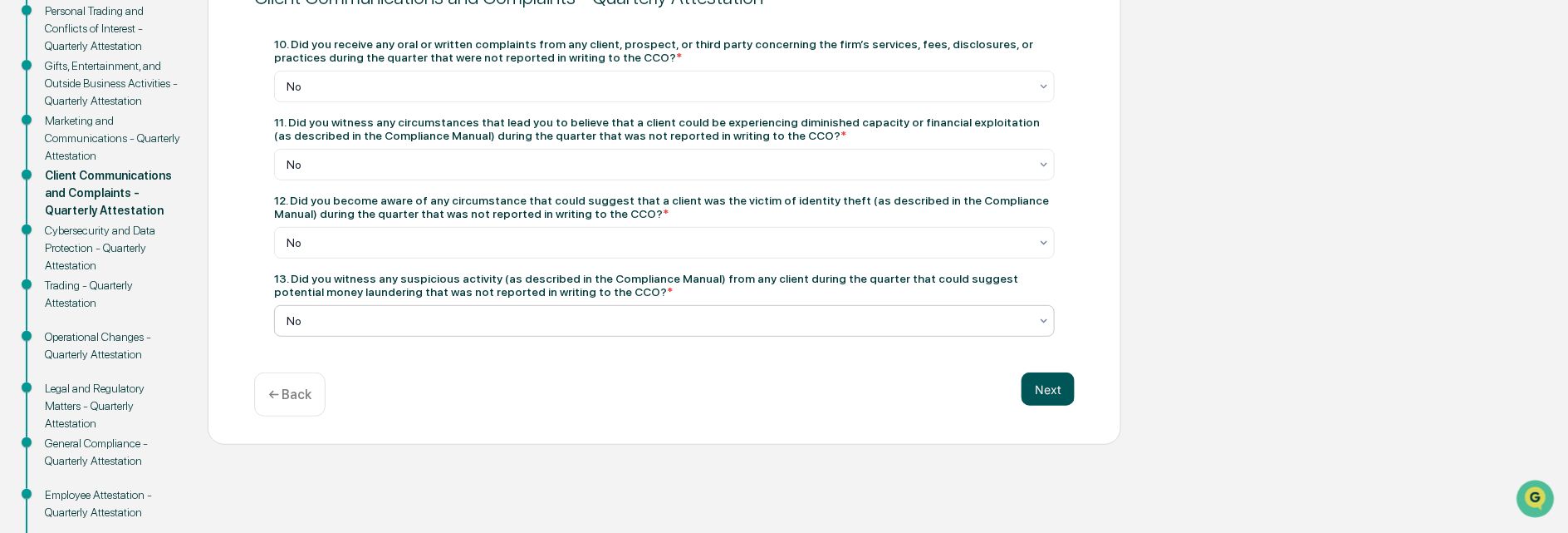
click at [1047, 387] on button "Next" at bounding box center [1047, 389] width 53 height 33
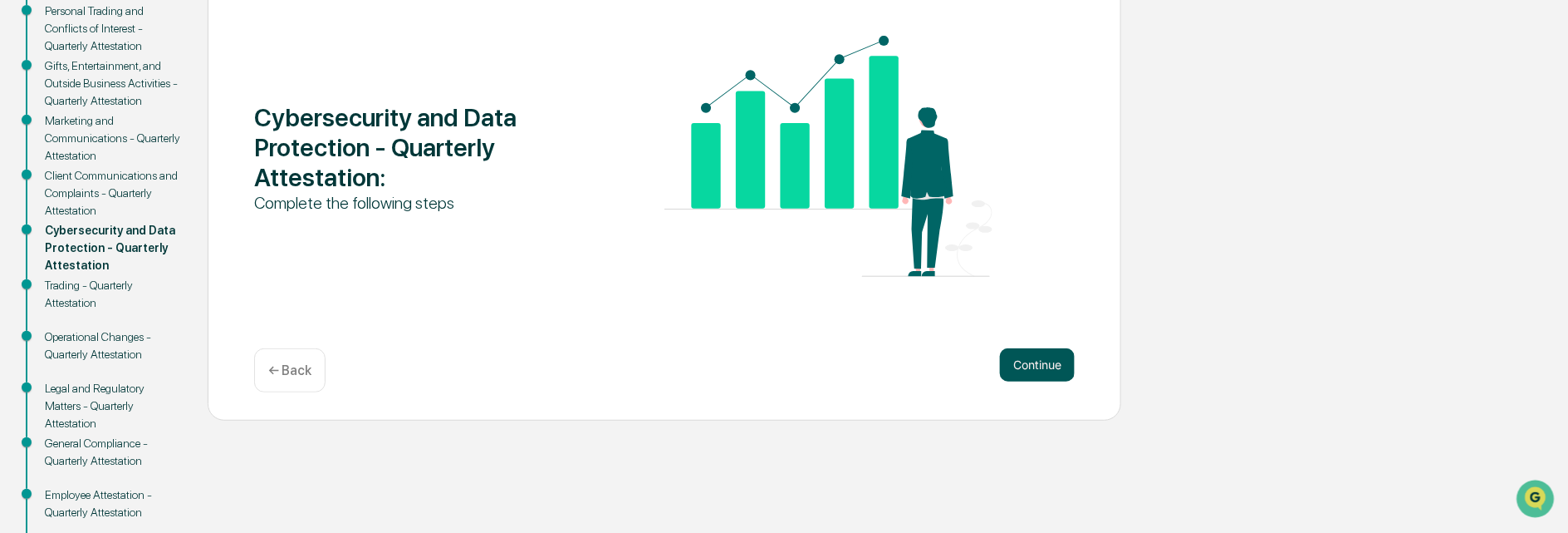
click at [1019, 368] on button "Continue" at bounding box center [1036, 365] width 74 height 33
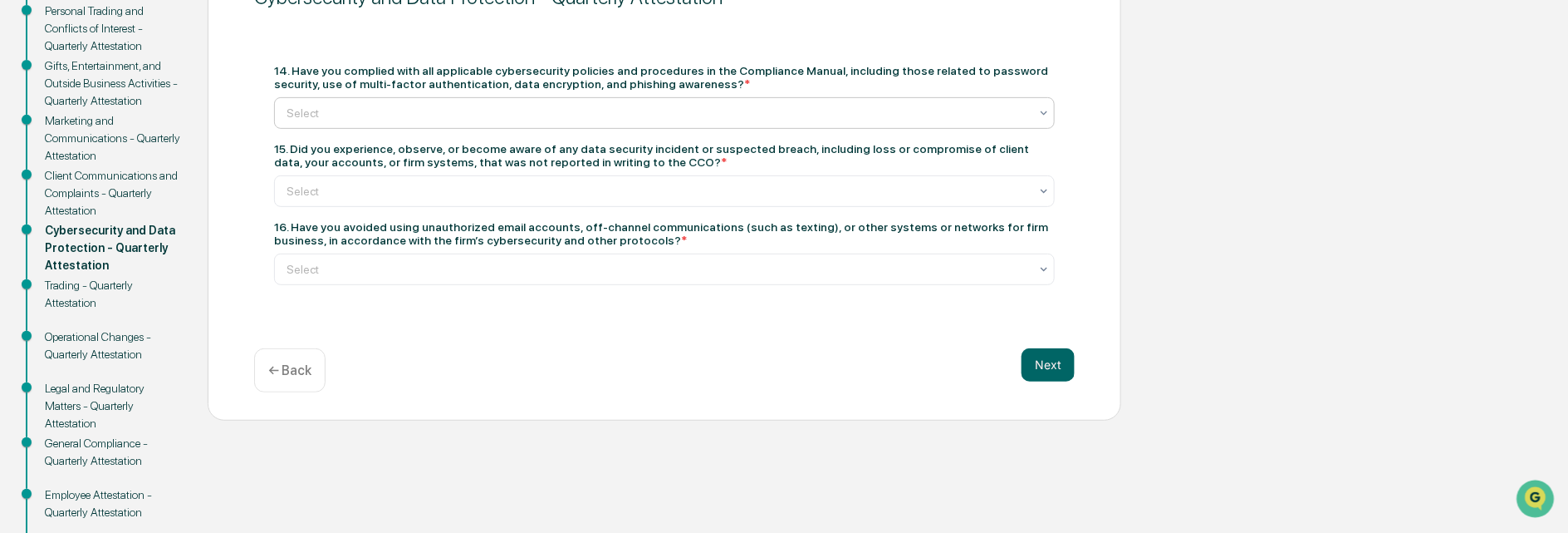
click at [309, 106] on div at bounding box center [657, 112] width 742 height 16
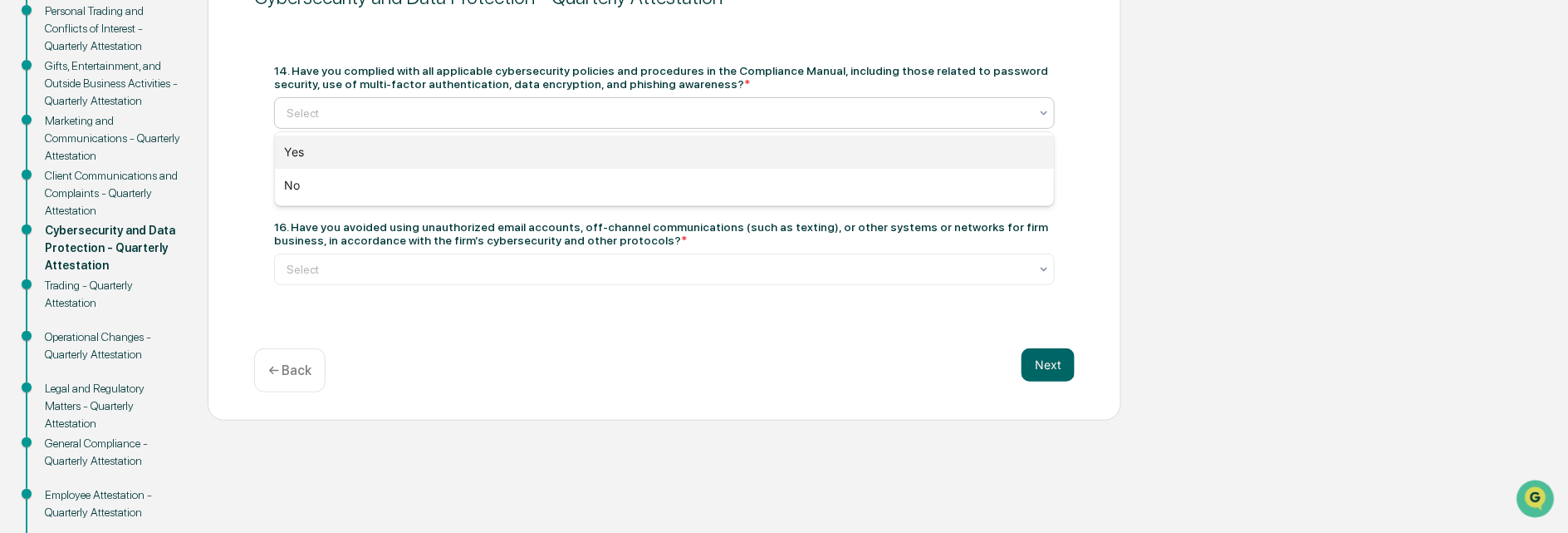
click at [313, 148] on div "Yes" at bounding box center [664, 152] width 779 height 33
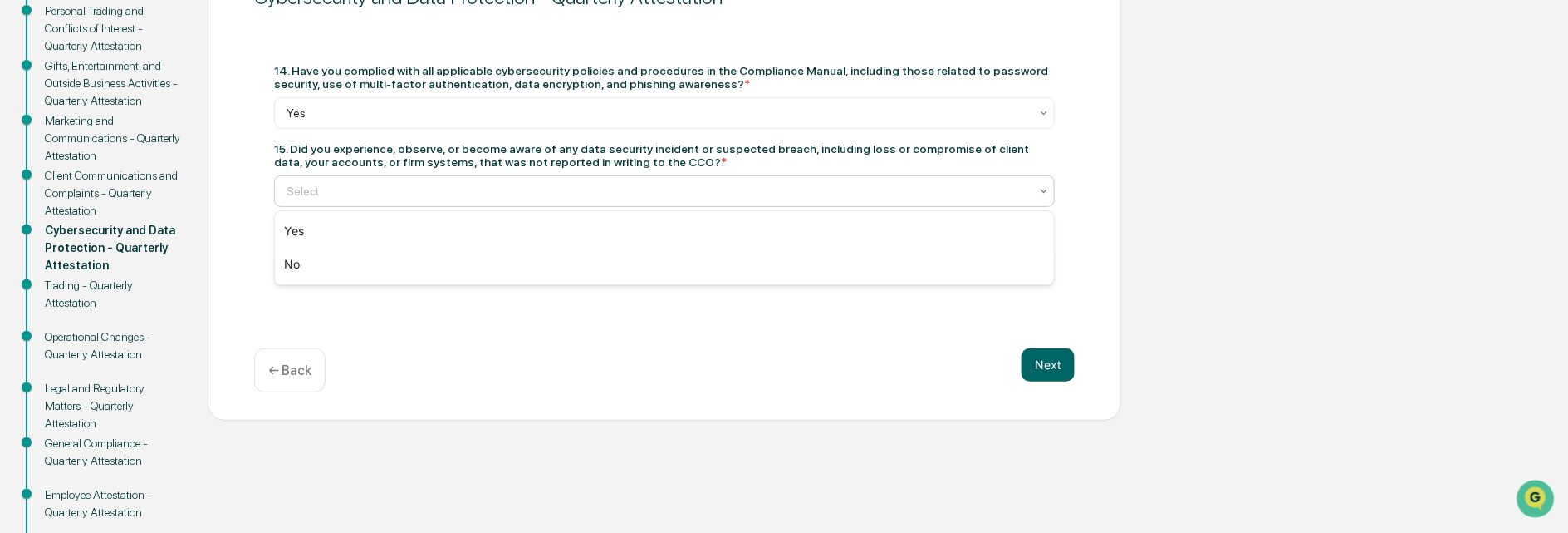
click at [302, 192] on div at bounding box center [657, 191] width 742 height 16
click at [299, 256] on div "No" at bounding box center [664, 264] width 779 height 33
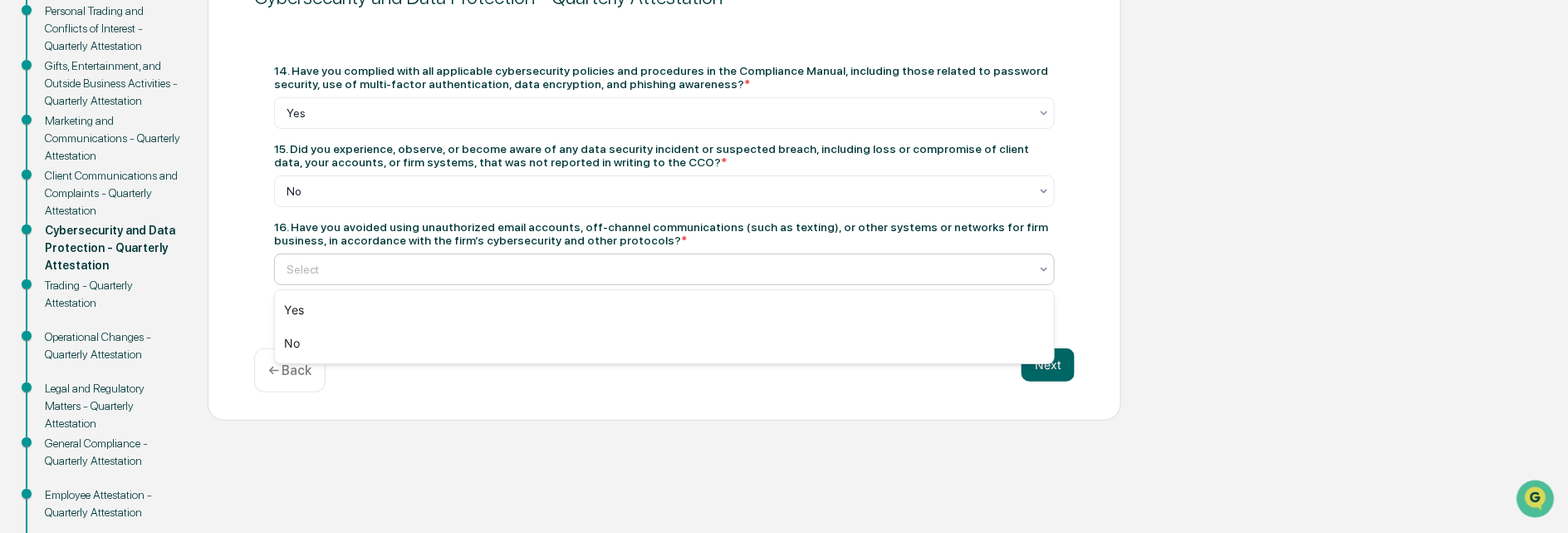
click at [299, 264] on div at bounding box center [657, 269] width 742 height 16
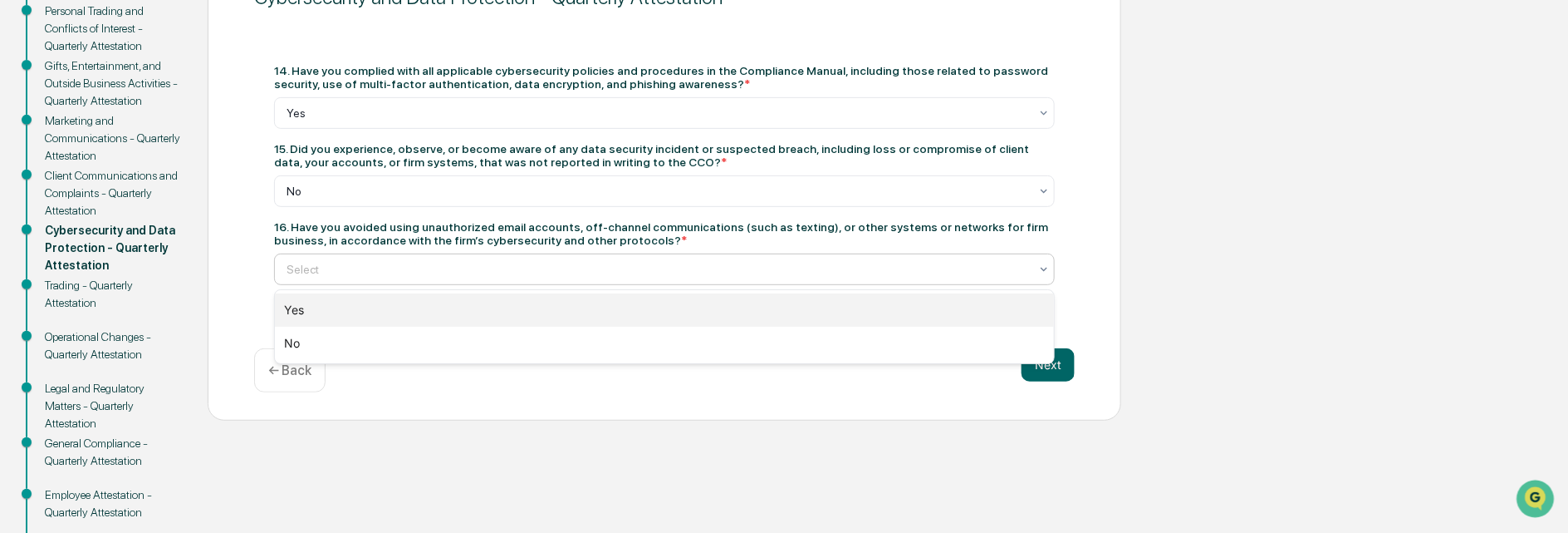
click at [298, 302] on div "Yes" at bounding box center [664, 310] width 779 height 33
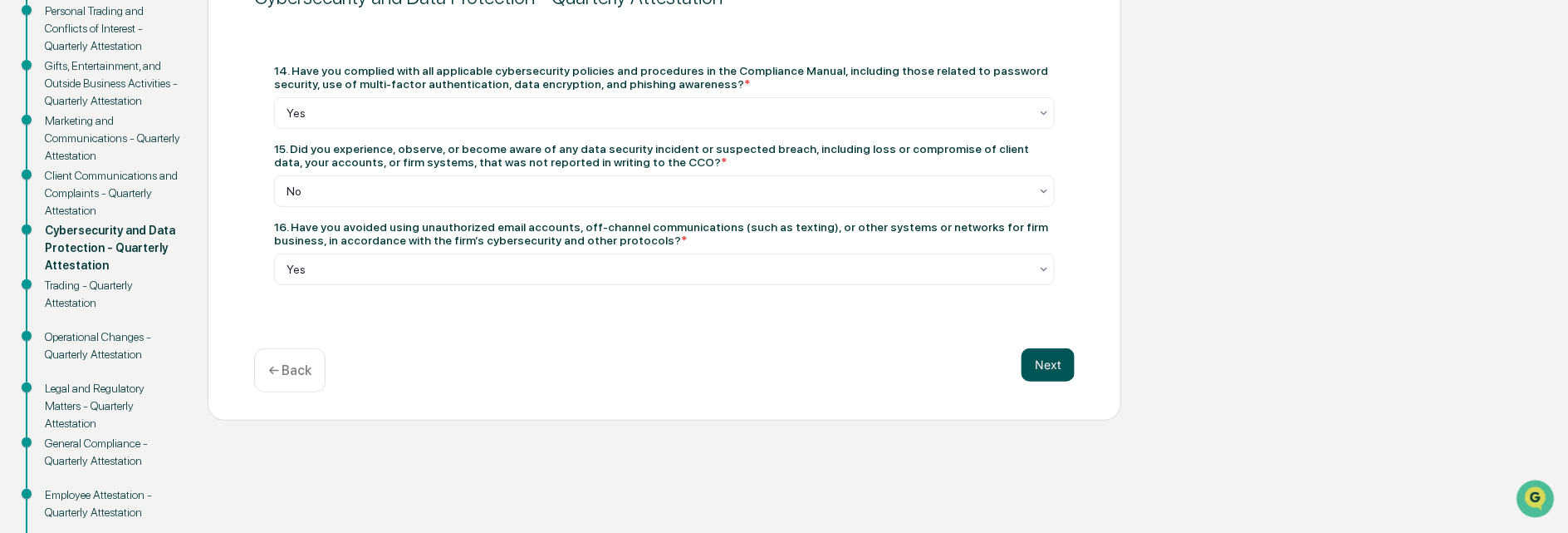
click at [1050, 357] on button "Next" at bounding box center [1047, 365] width 53 height 33
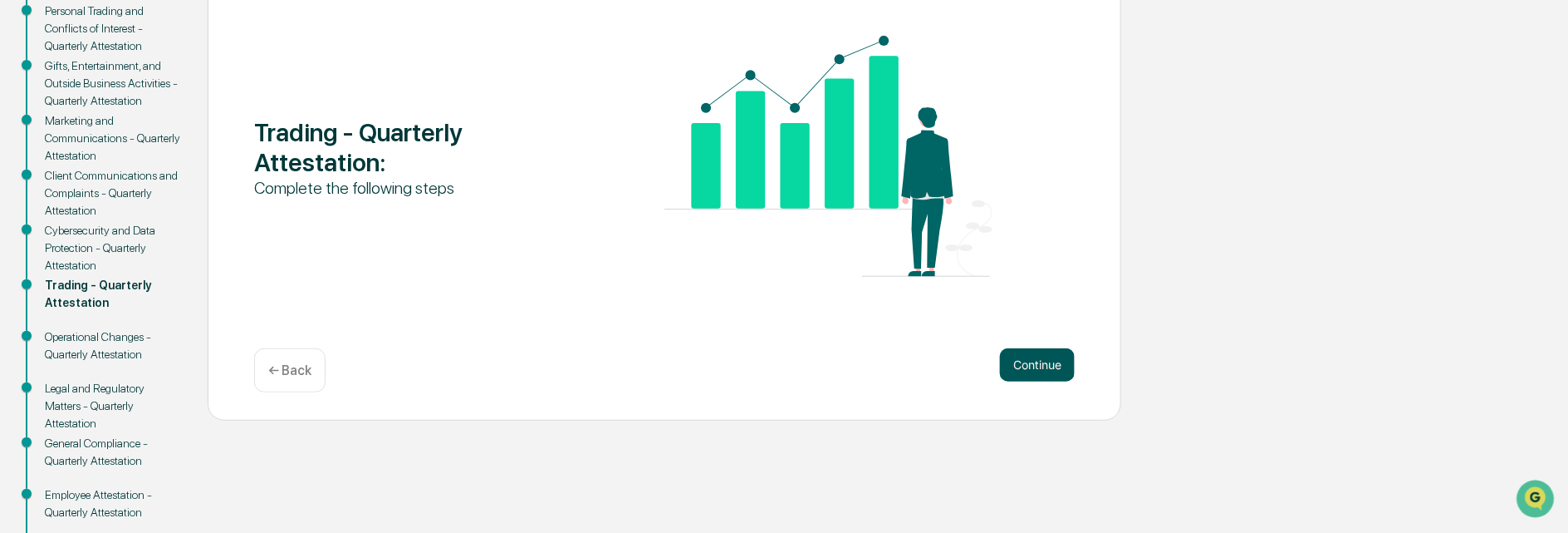
click at [1053, 359] on button "Continue" at bounding box center [1036, 365] width 74 height 33
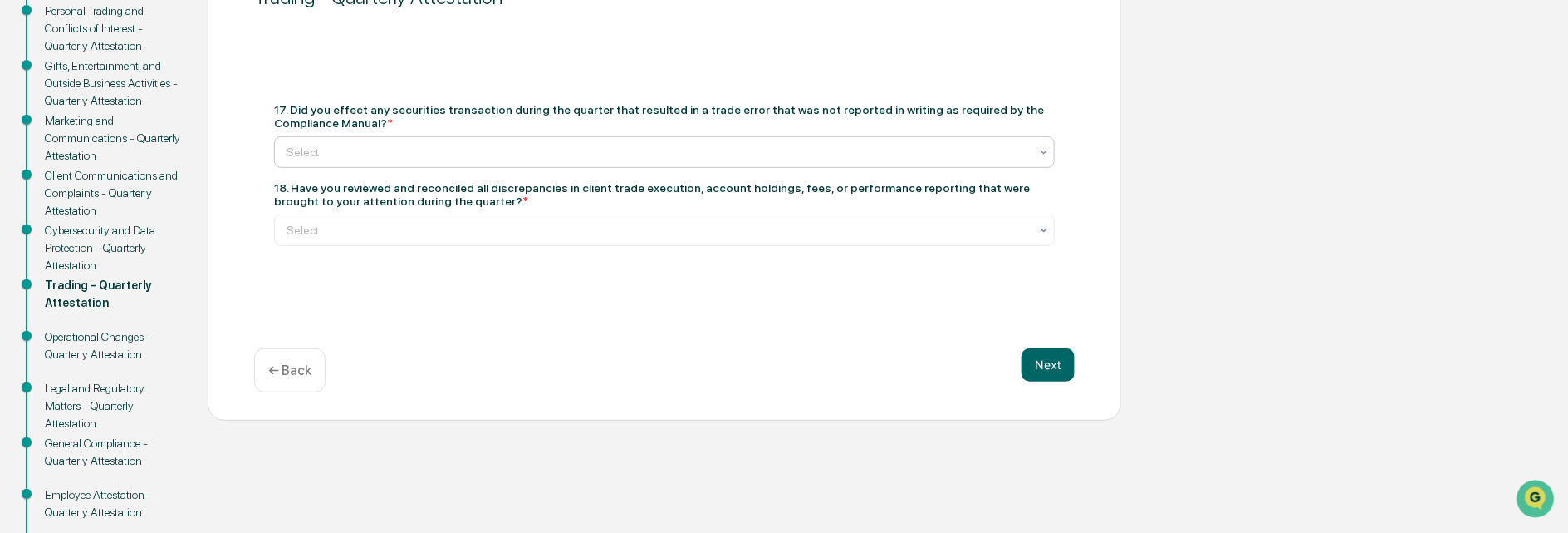
click at [326, 147] on div at bounding box center [657, 152] width 742 height 16
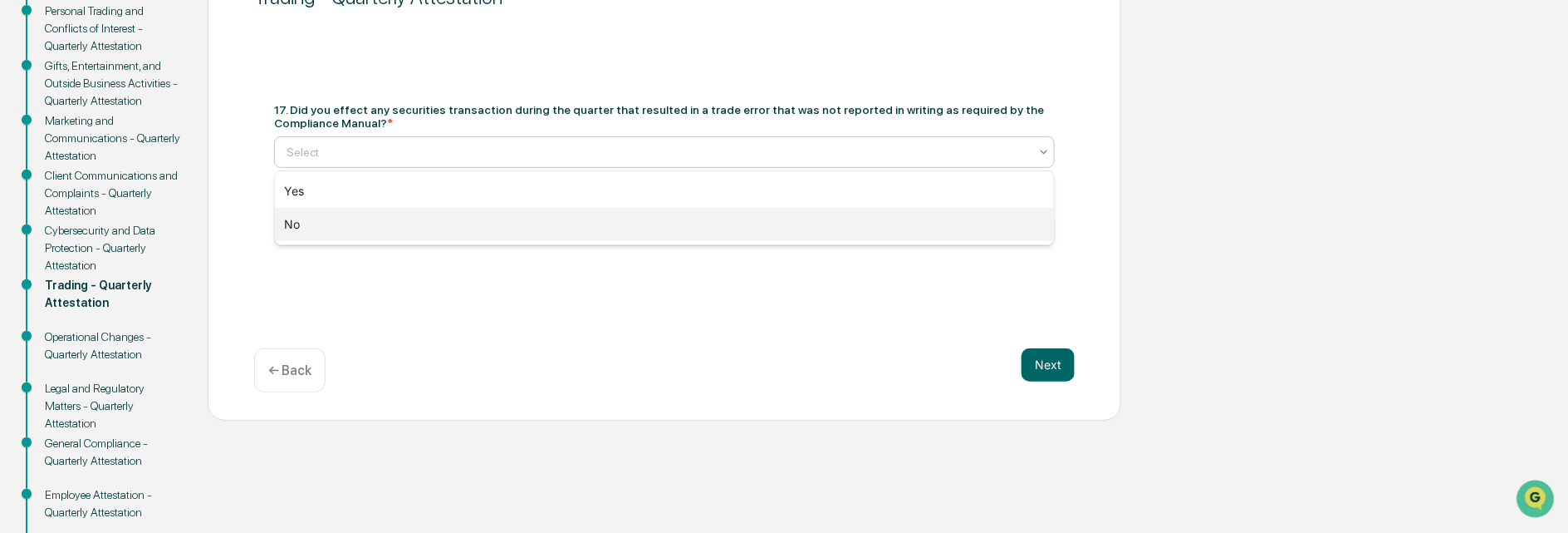
click at [297, 218] on div "No" at bounding box center [664, 224] width 779 height 33
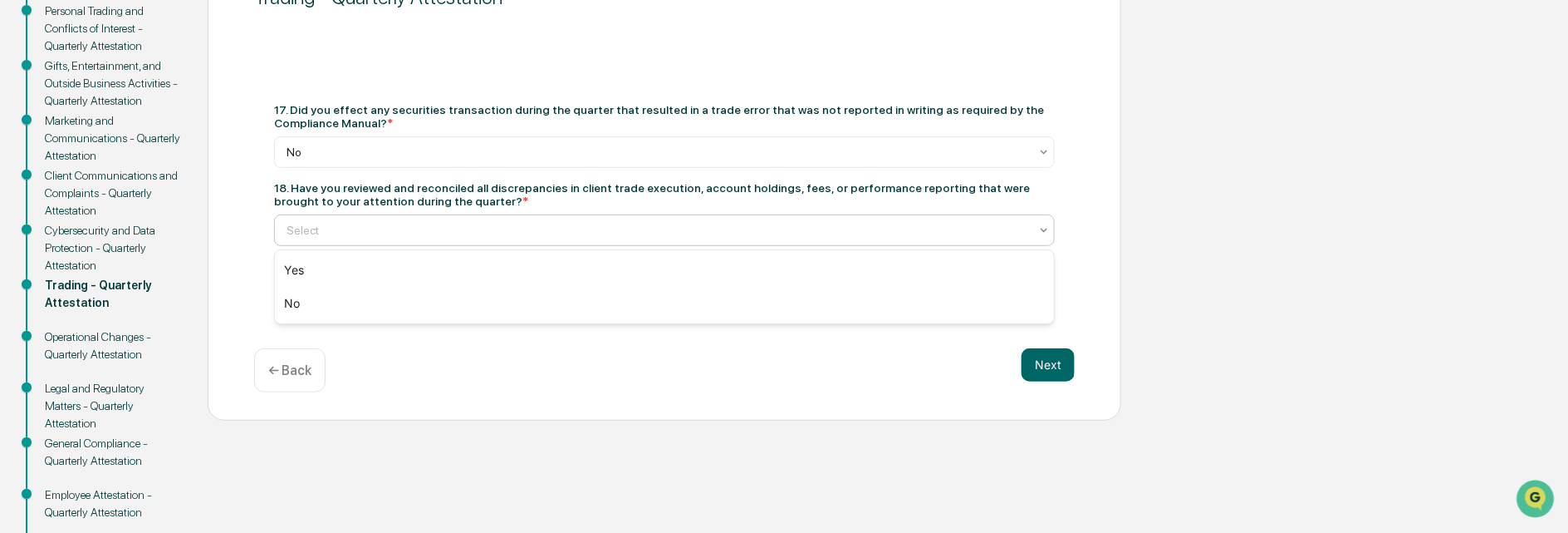
click at [350, 235] on div at bounding box center [657, 229] width 742 height 16
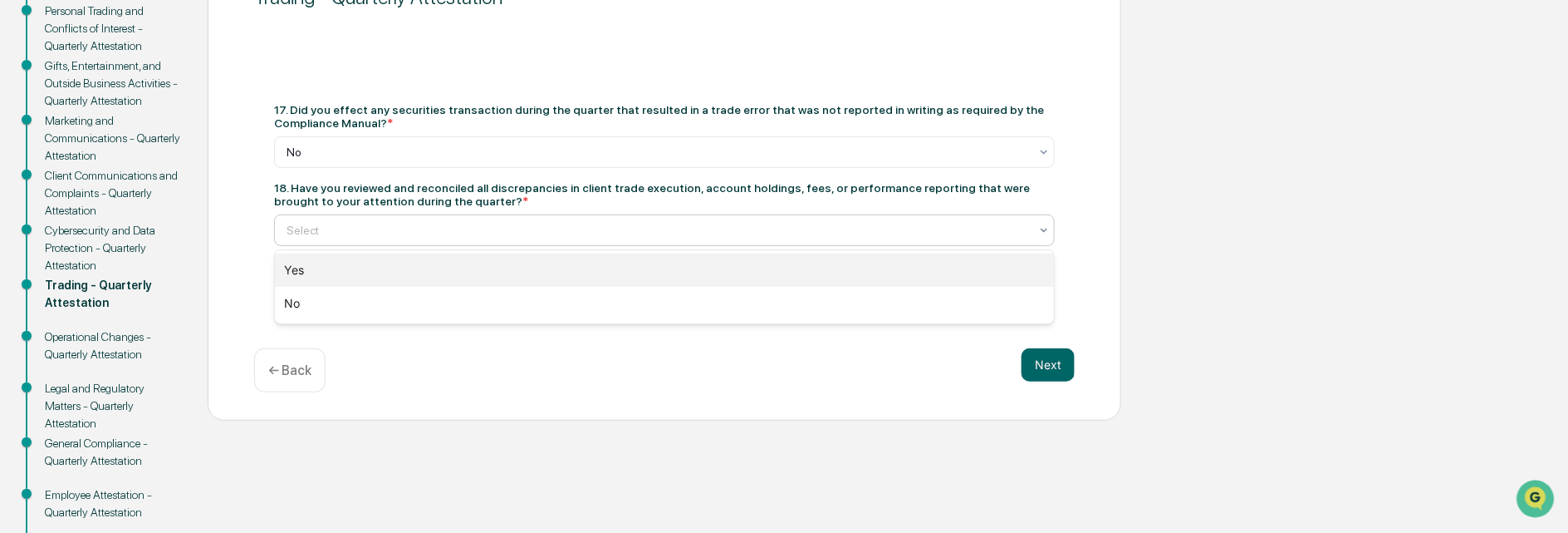
click at [322, 268] on div "Yes" at bounding box center [664, 270] width 779 height 33
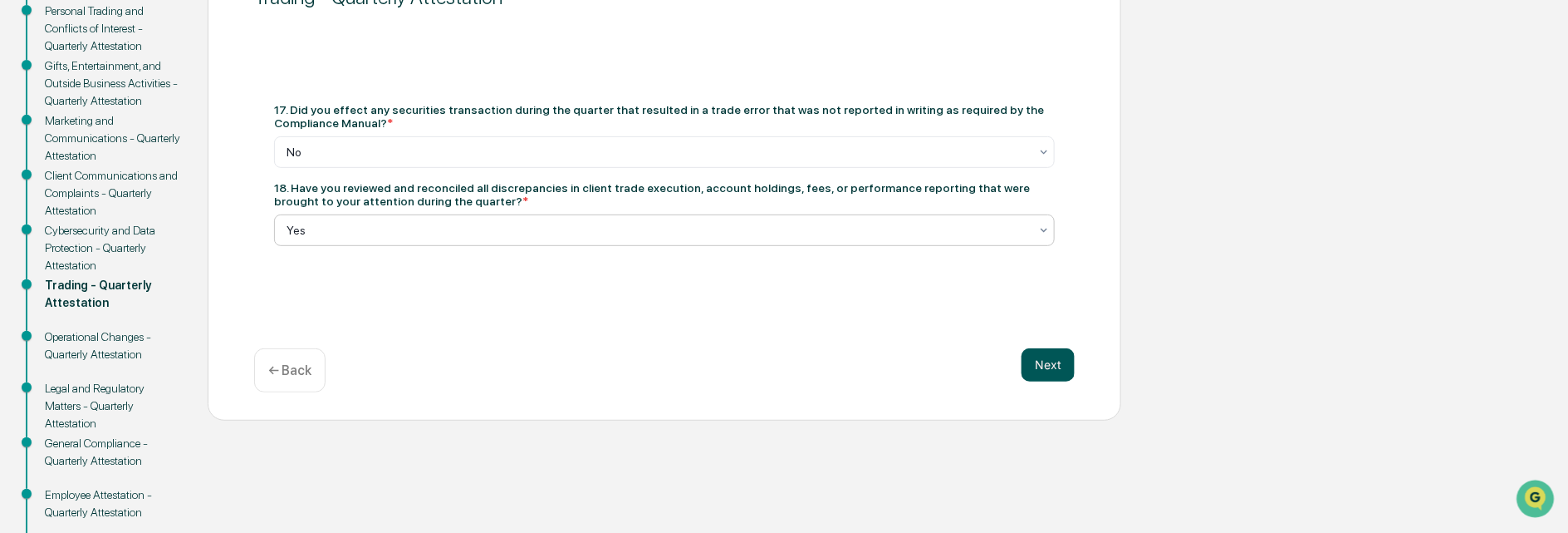
click at [1049, 360] on button "Next" at bounding box center [1047, 365] width 53 height 33
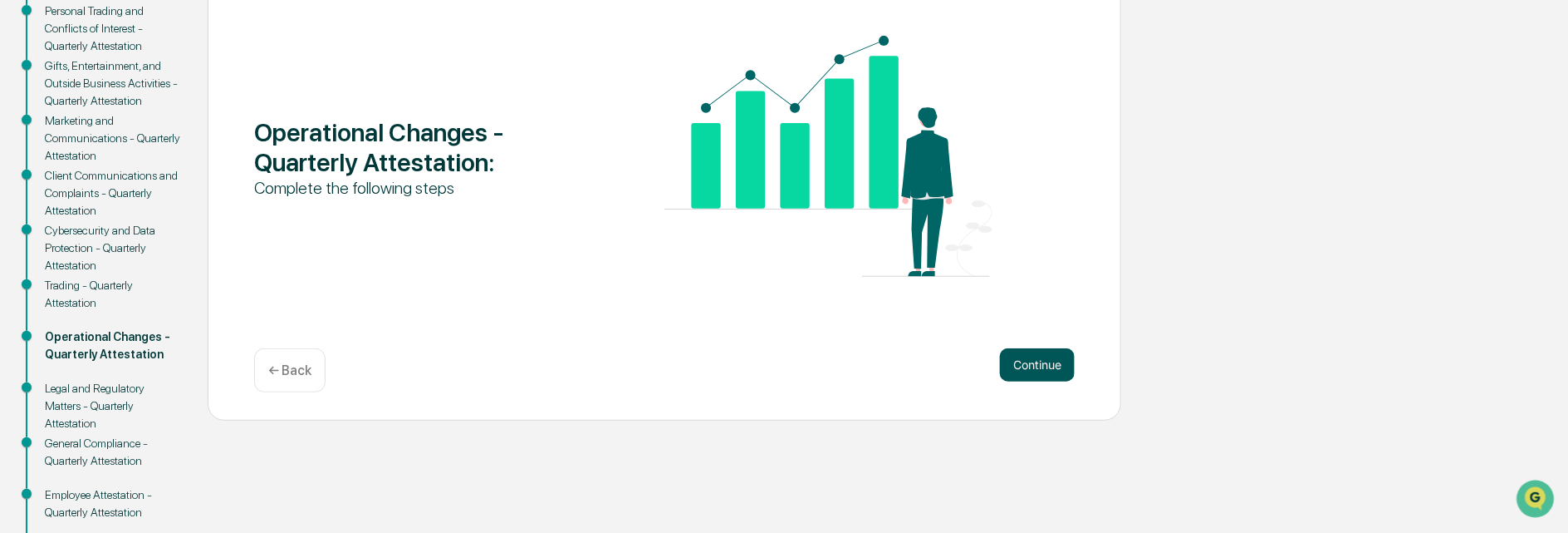
click at [1025, 356] on button "Continue" at bounding box center [1036, 365] width 74 height 33
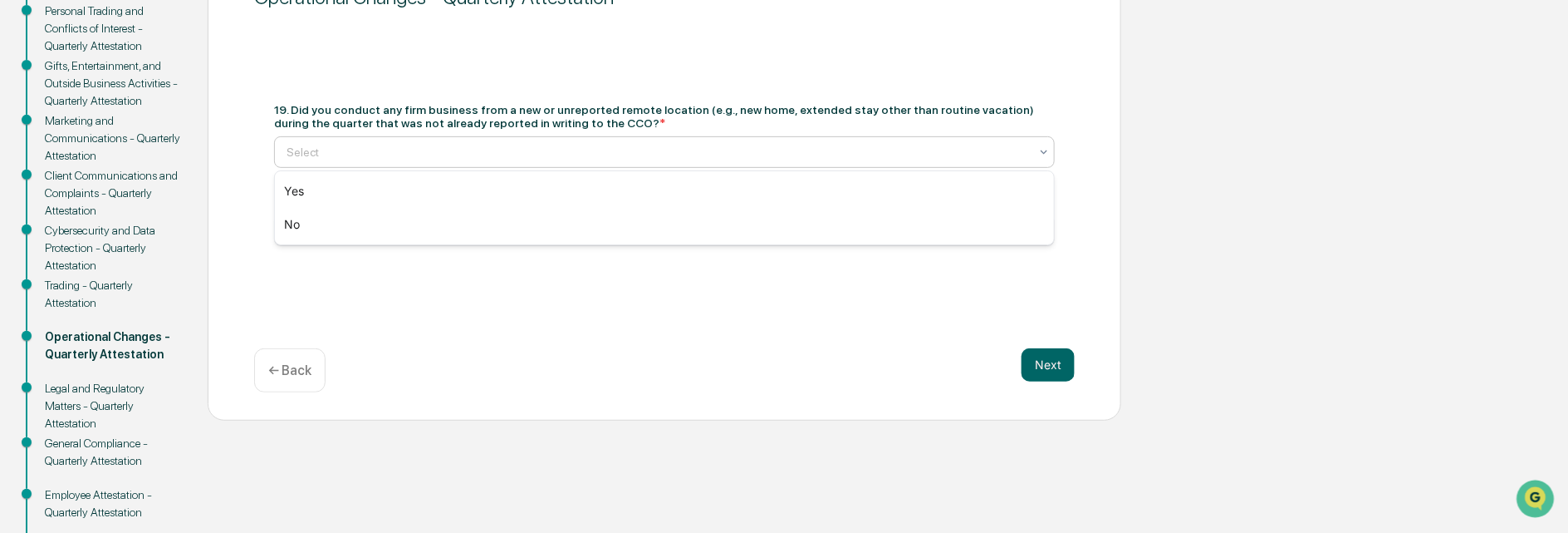
click at [352, 144] on div at bounding box center [657, 152] width 742 height 16
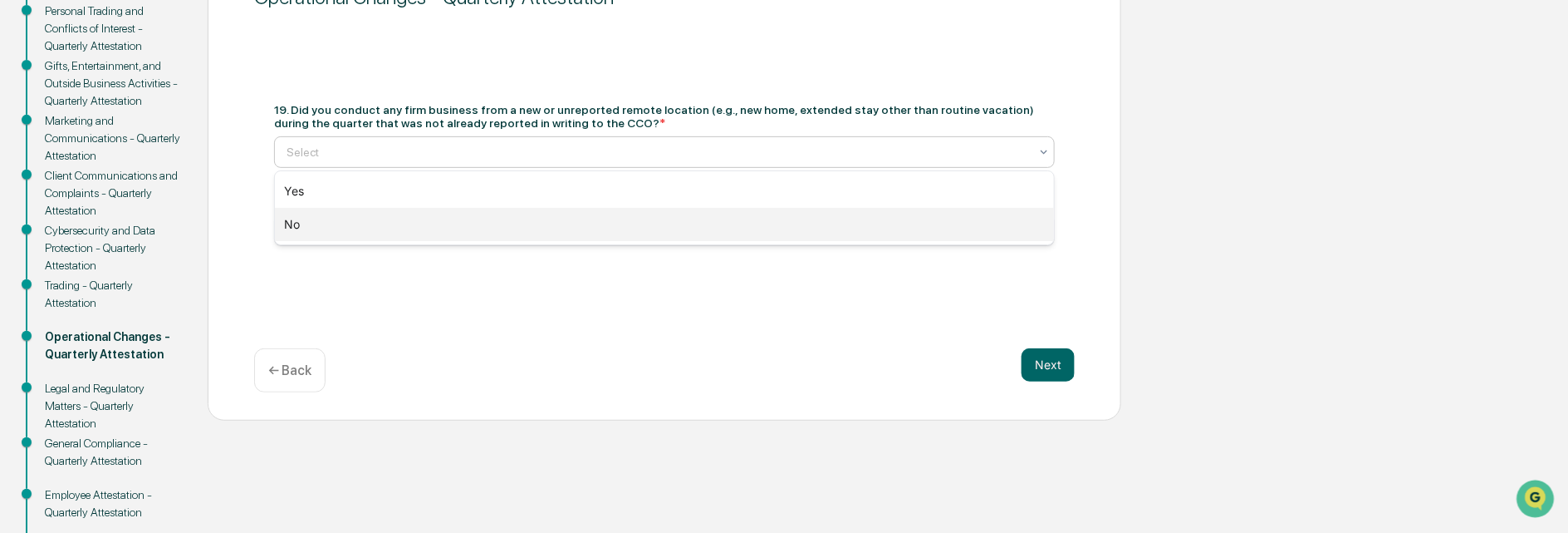
click at [312, 222] on div "No" at bounding box center [664, 224] width 779 height 33
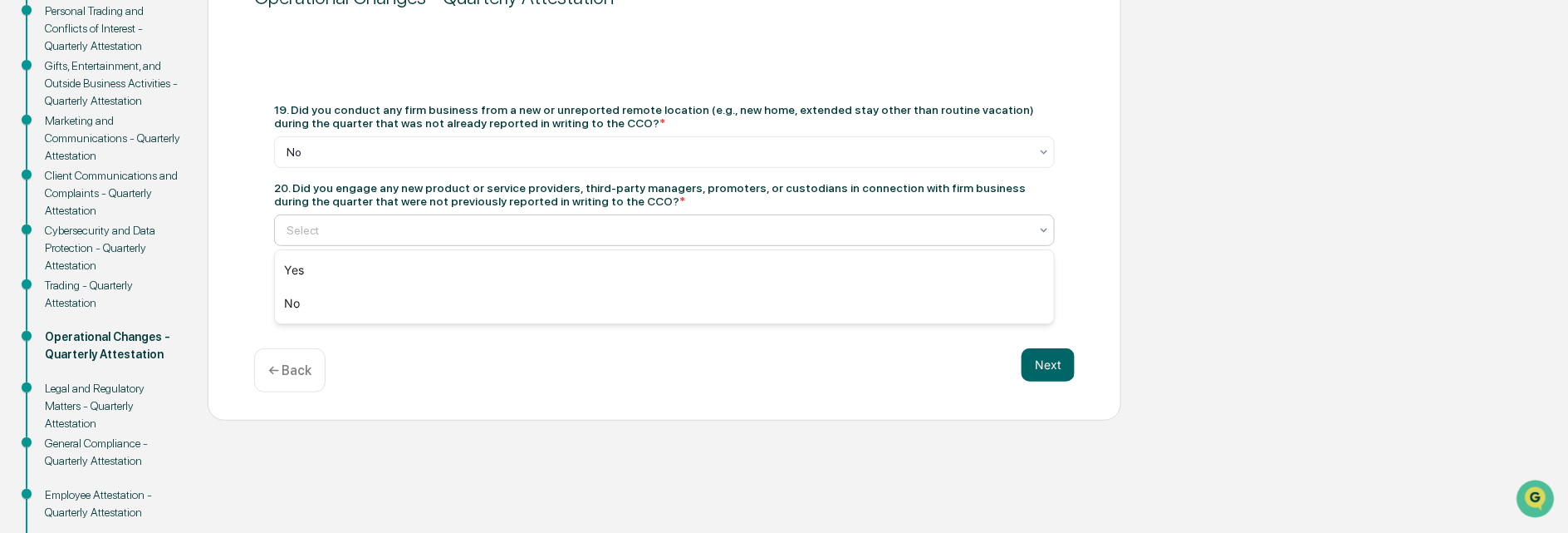
click at [306, 230] on div at bounding box center [657, 229] width 742 height 16
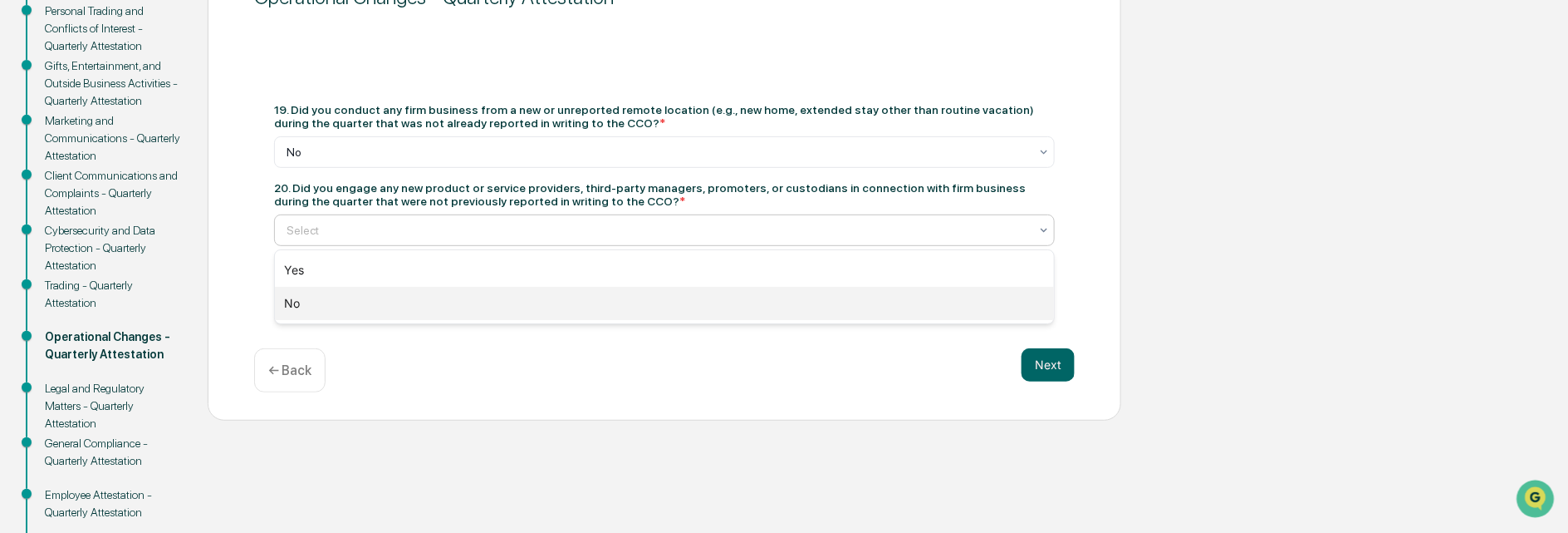
click at [307, 302] on div "No" at bounding box center [664, 303] width 779 height 33
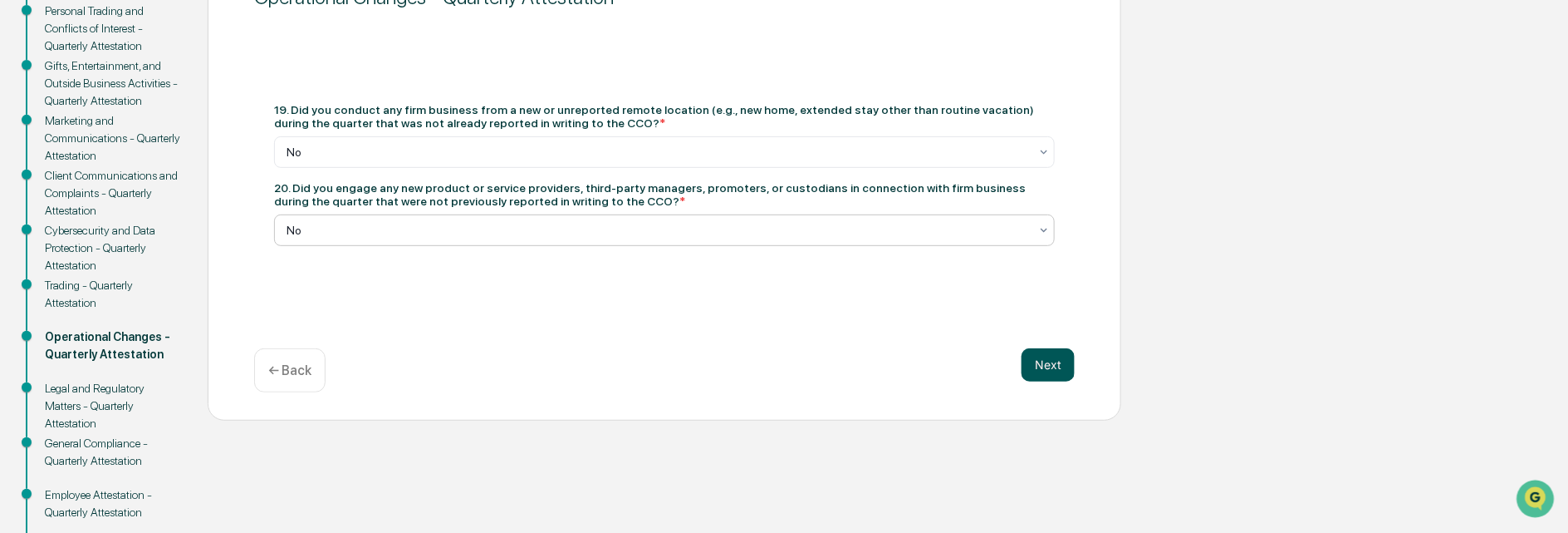
click at [1059, 366] on button "Next" at bounding box center [1047, 365] width 53 height 33
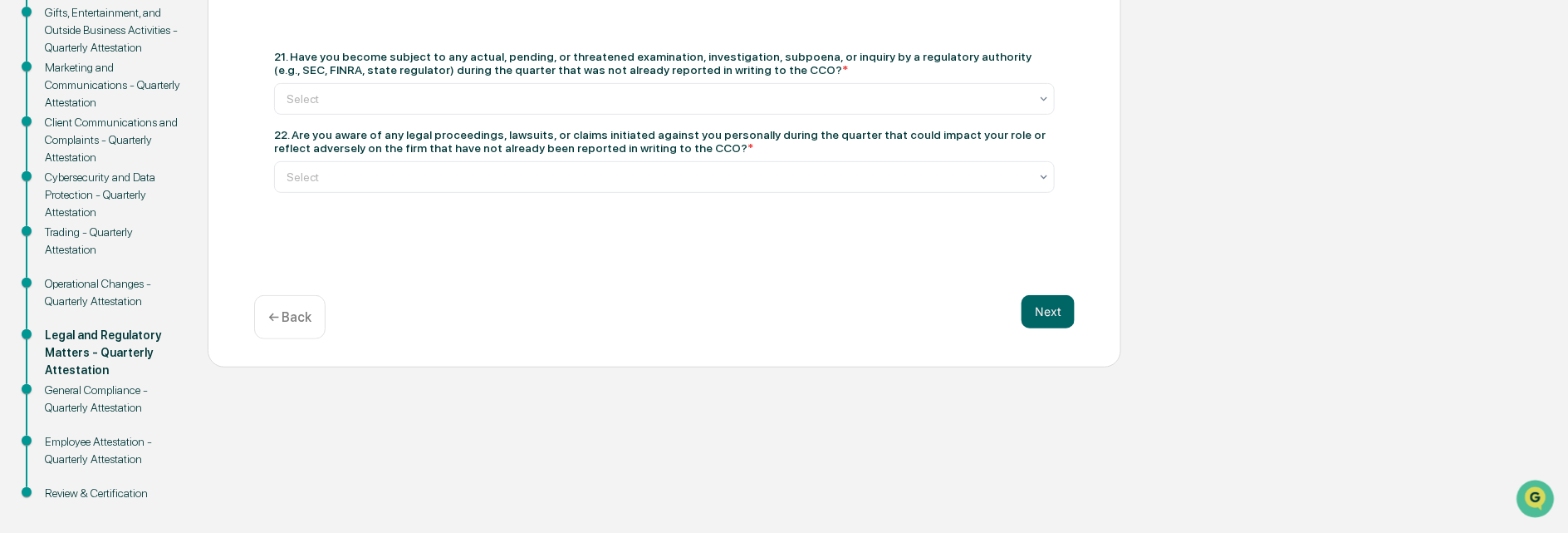
scroll to position [321, 0]
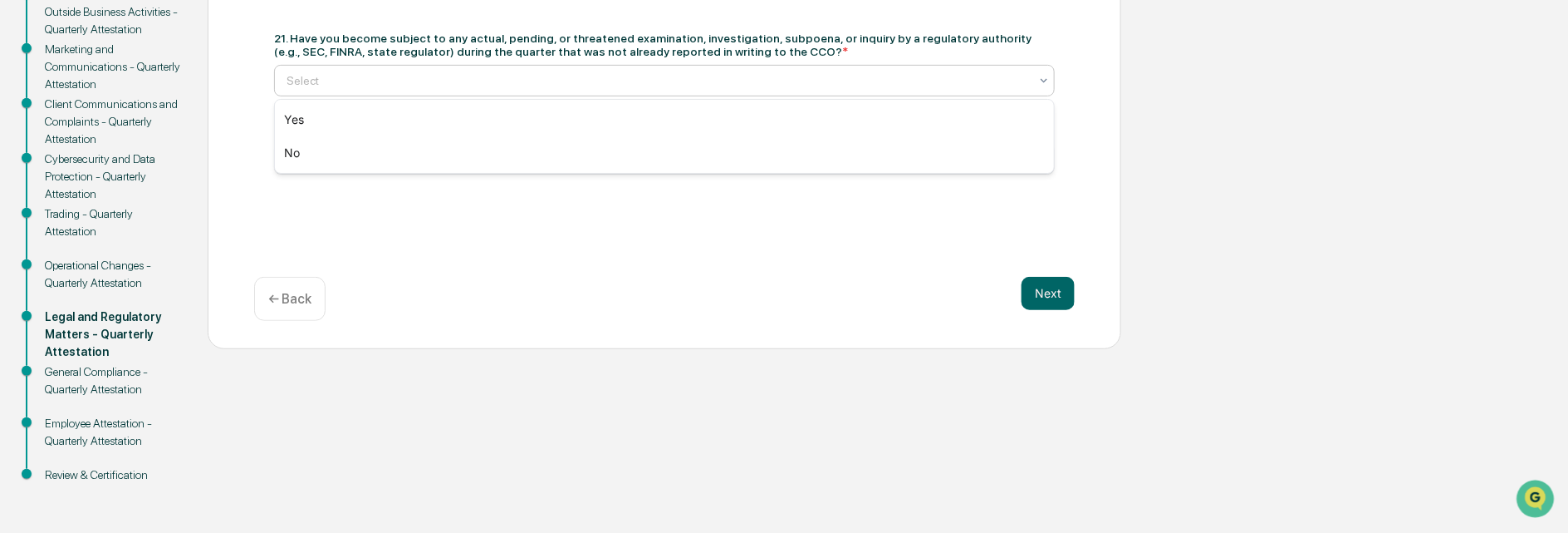
drag, startPoint x: 392, startPoint y: 75, endPoint x: 386, endPoint y: 84, distance: 10.8
click at [392, 75] on div at bounding box center [657, 80] width 742 height 16
click at [305, 144] on div "No" at bounding box center [664, 153] width 779 height 33
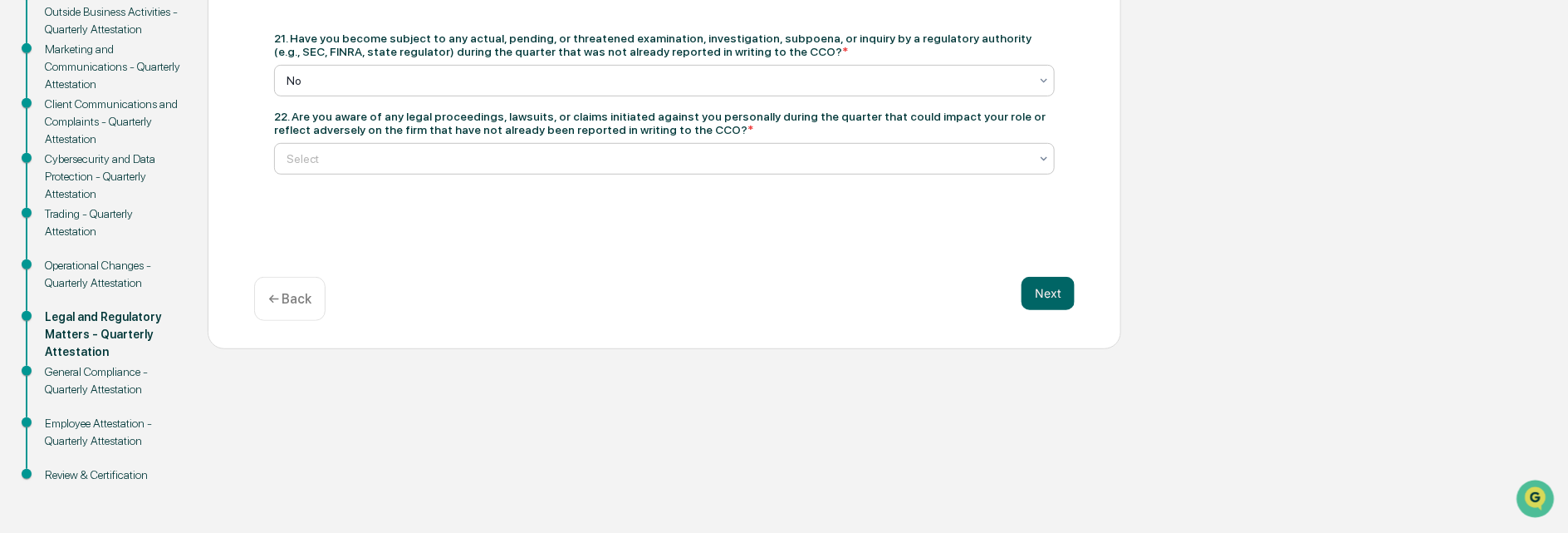
click at [364, 147] on div "Select" at bounding box center [657, 159] width 759 height 23
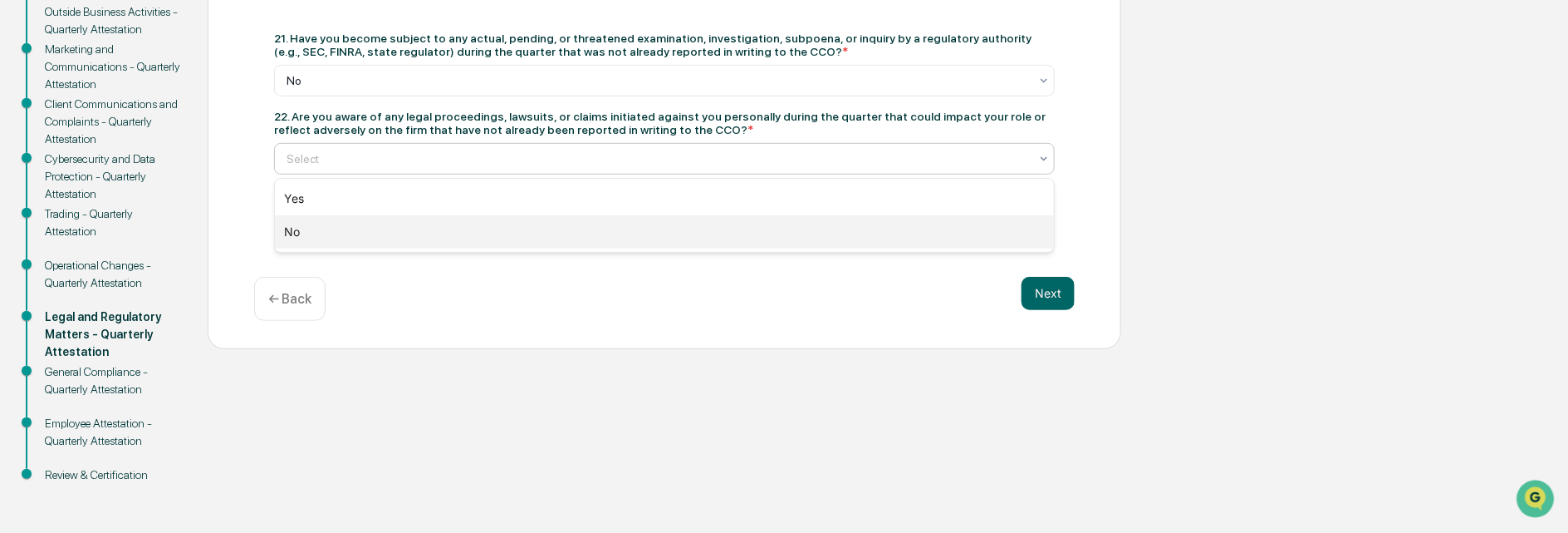
click at [302, 229] on div "No" at bounding box center [664, 231] width 779 height 33
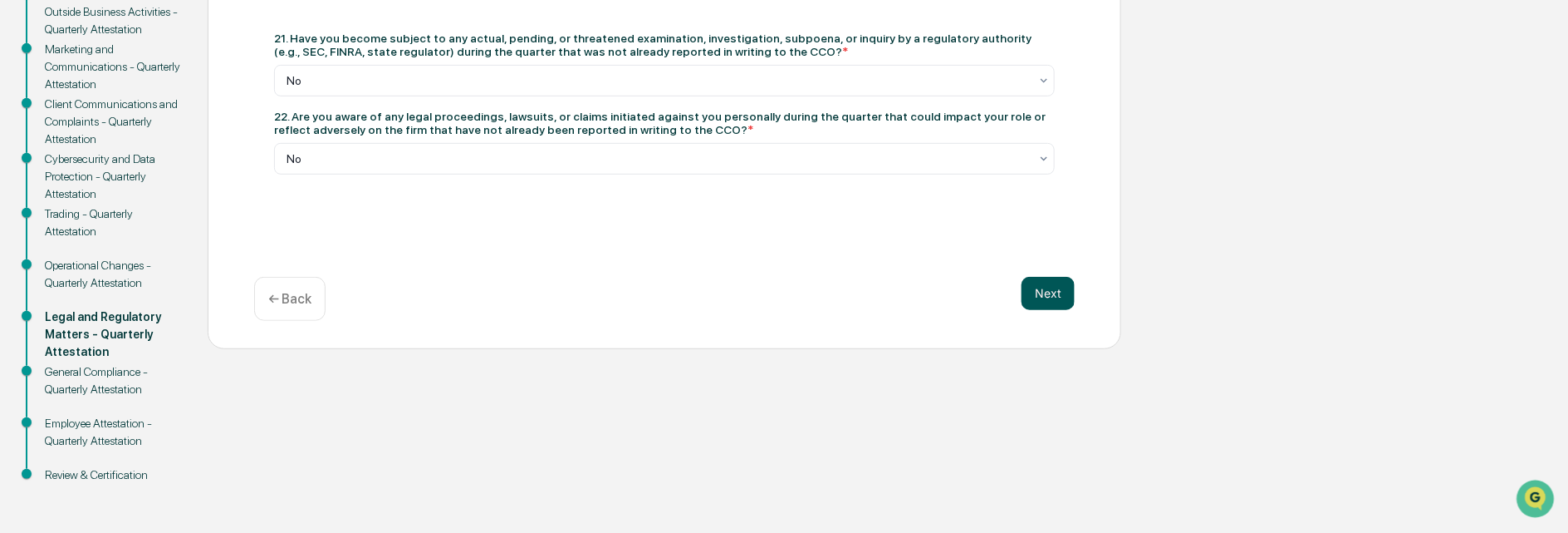
click at [1052, 289] on button "Next" at bounding box center [1047, 293] width 53 height 33
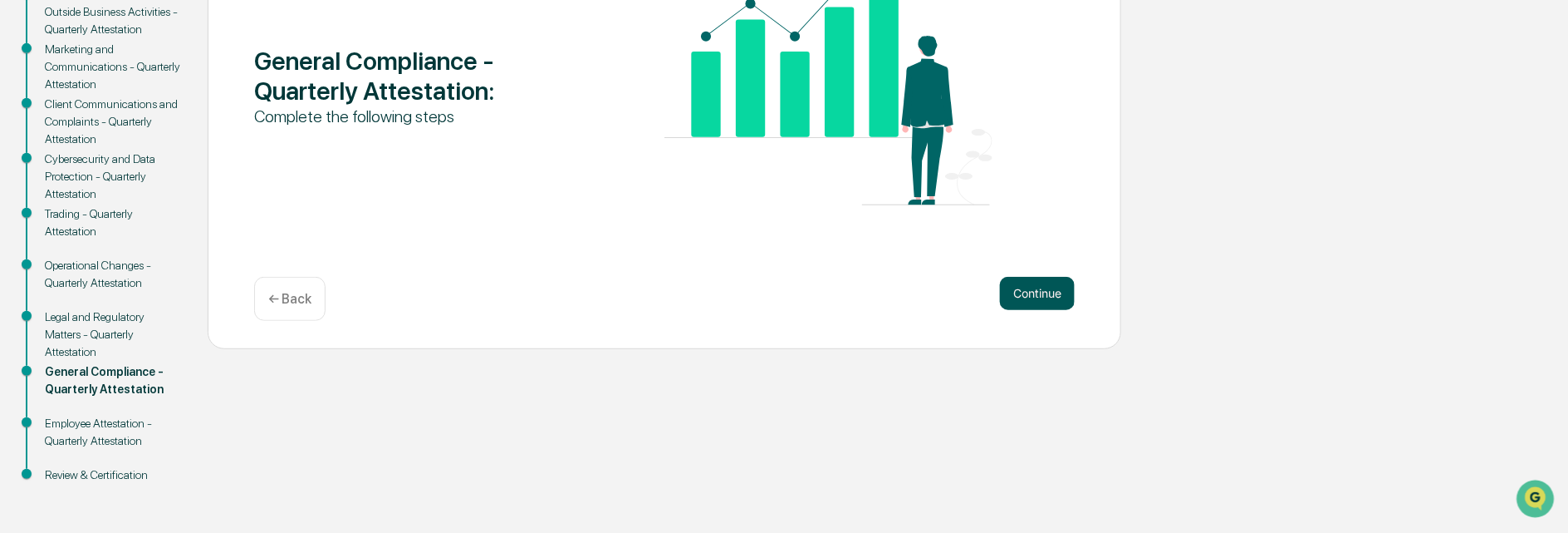
click at [1033, 291] on button "Continue" at bounding box center [1036, 293] width 74 height 33
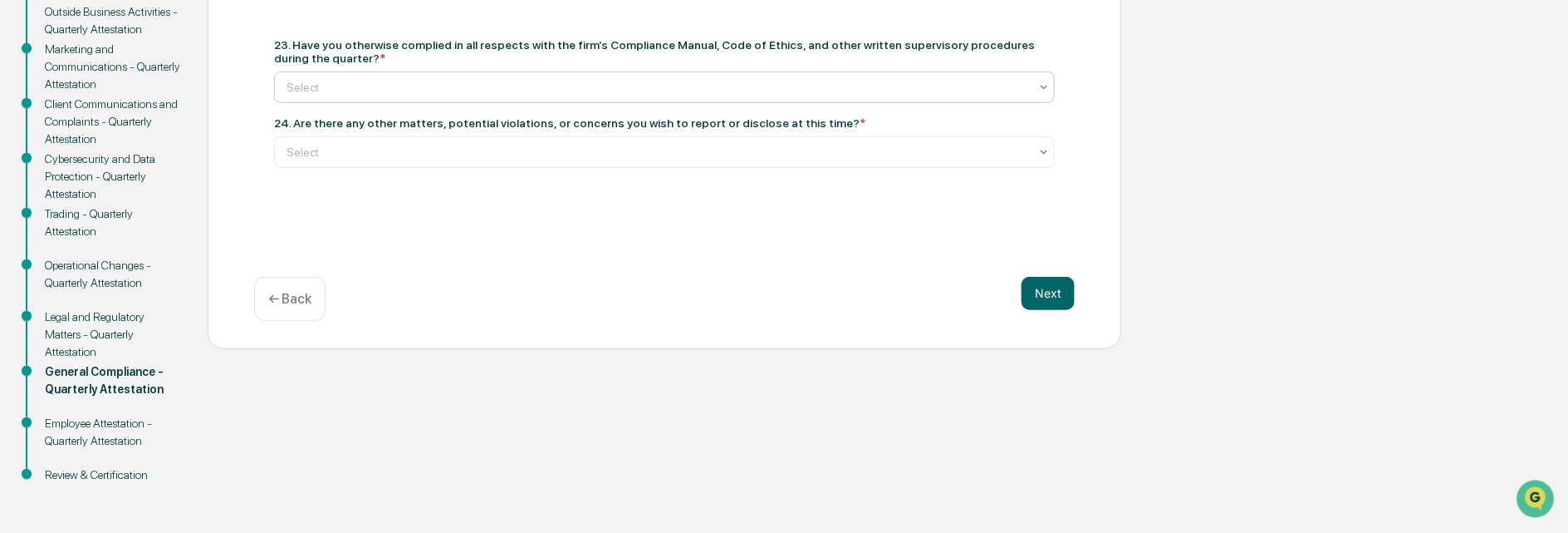
click at [375, 80] on div at bounding box center [657, 87] width 742 height 16
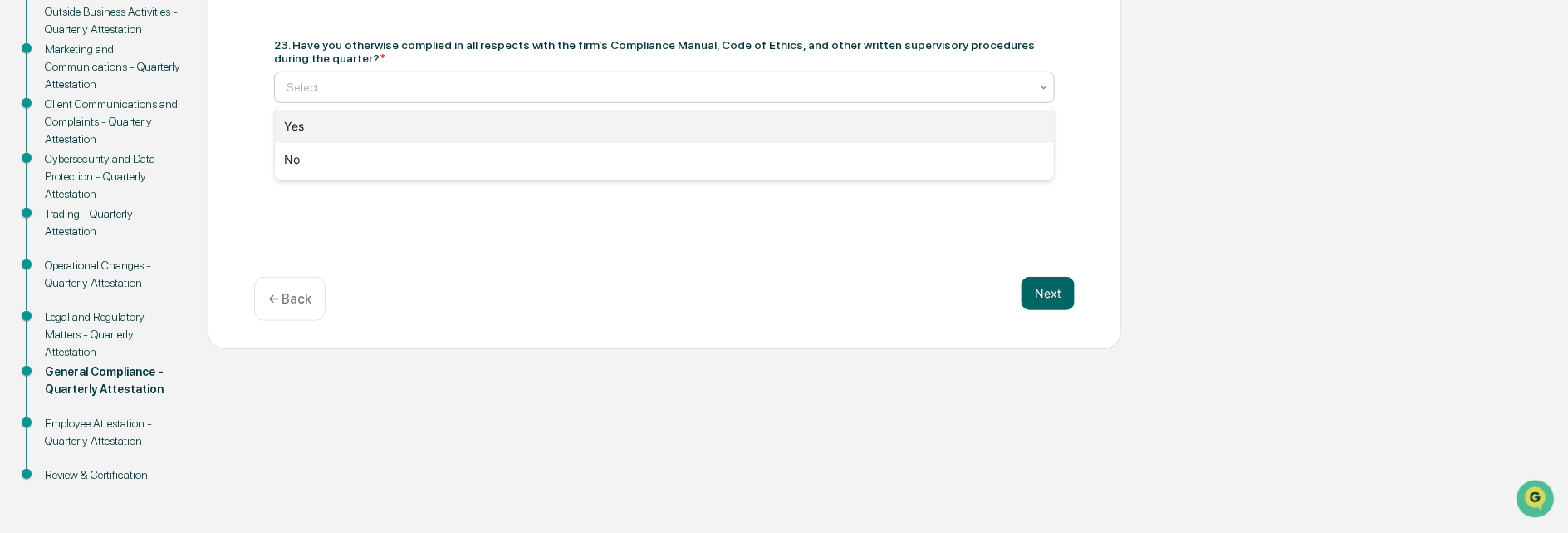
click at [327, 120] on div "Yes" at bounding box center [664, 126] width 779 height 33
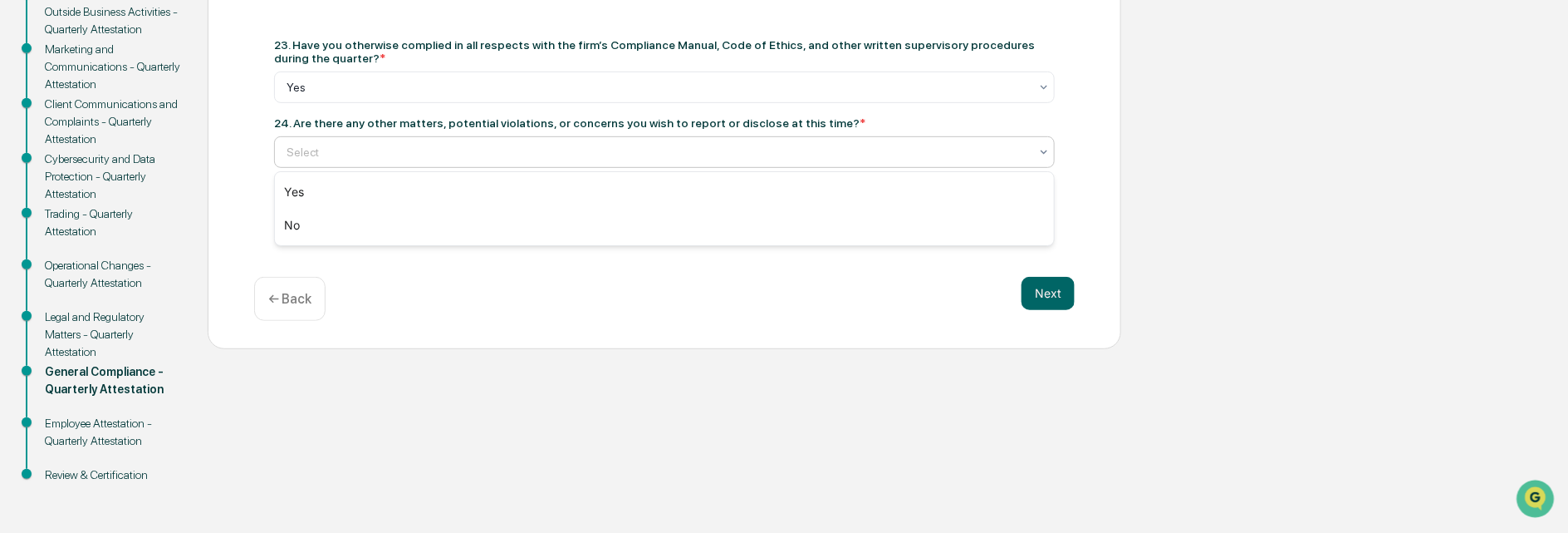
click at [348, 148] on div at bounding box center [657, 152] width 742 height 16
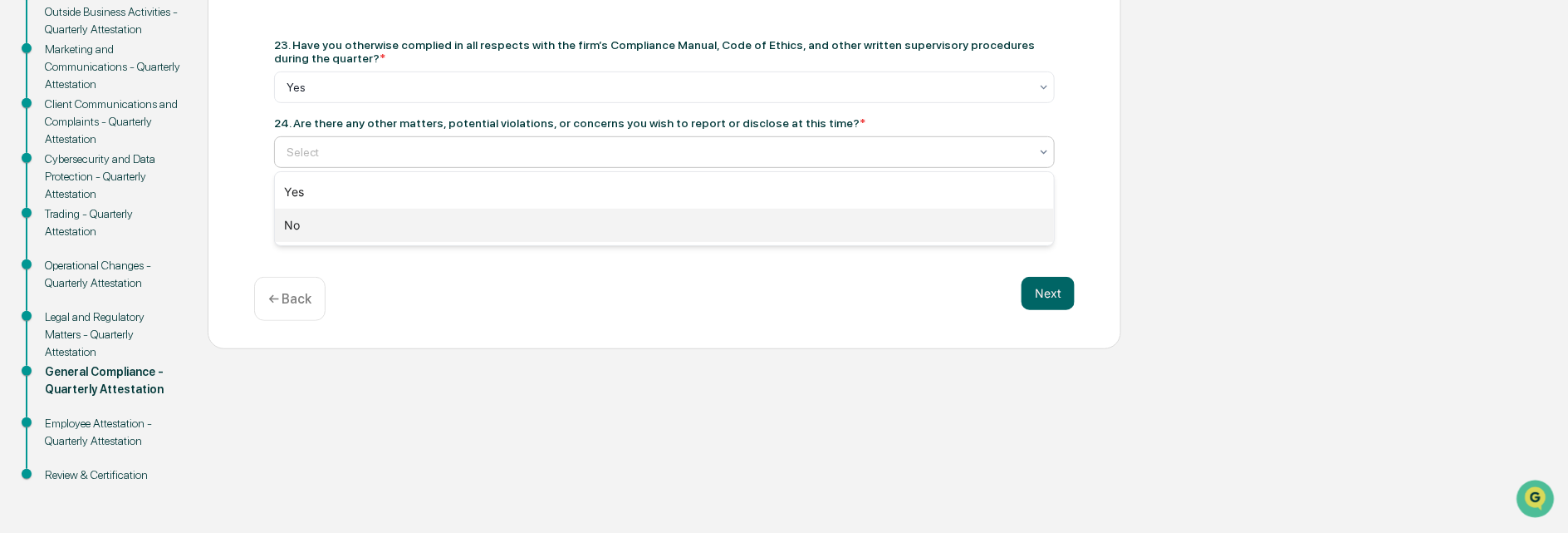
click at [294, 224] on div "No" at bounding box center [664, 225] width 779 height 33
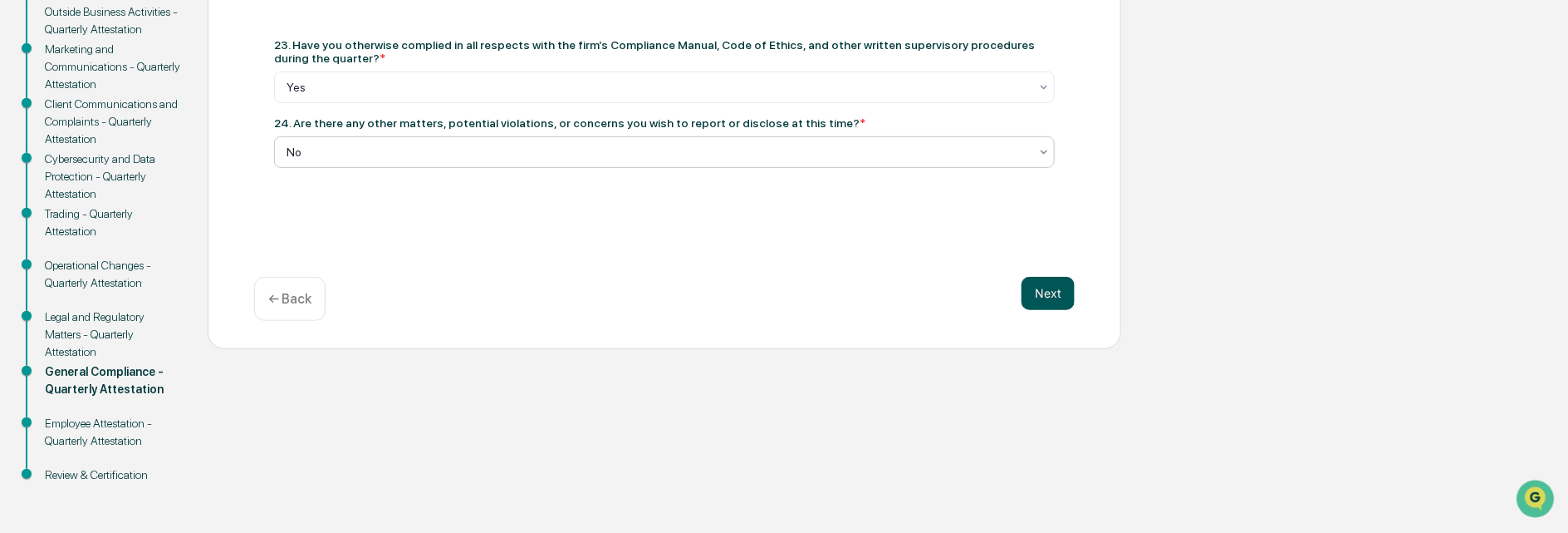
click at [1057, 288] on button "Next" at bounding box center [1047, 293] width 53 height 33
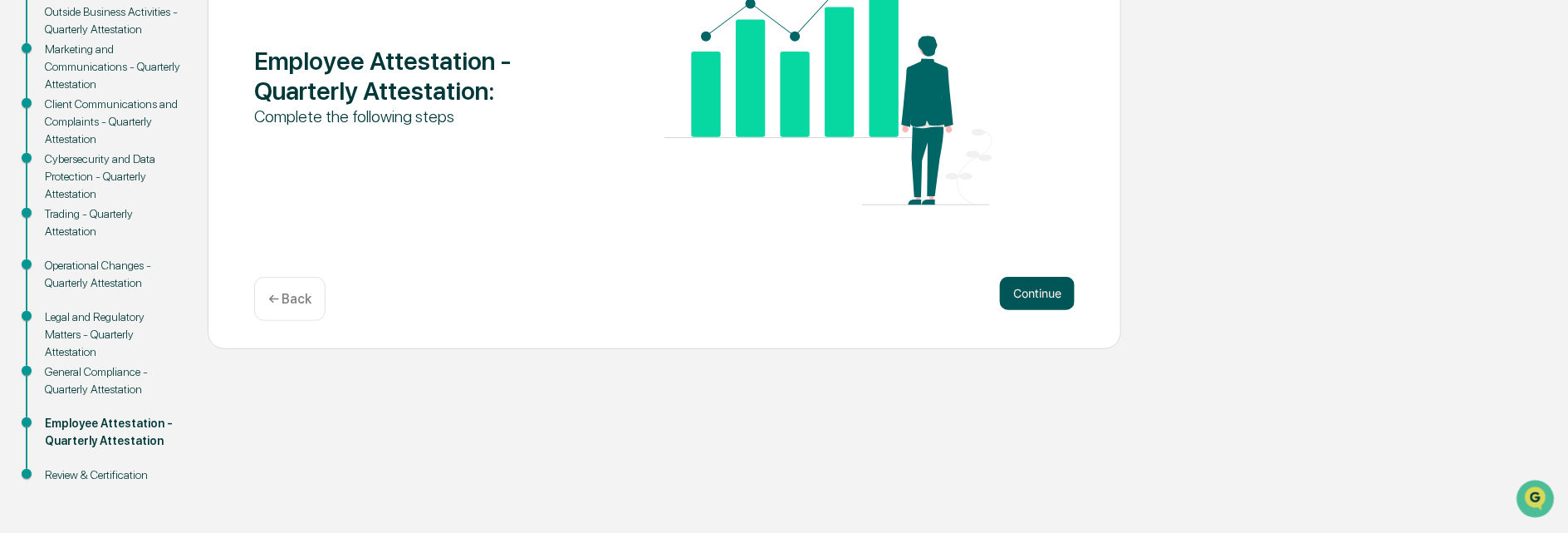
click at [1043, 297] on button "Continue" at bounding box center [1036, 293] width 74 height 33
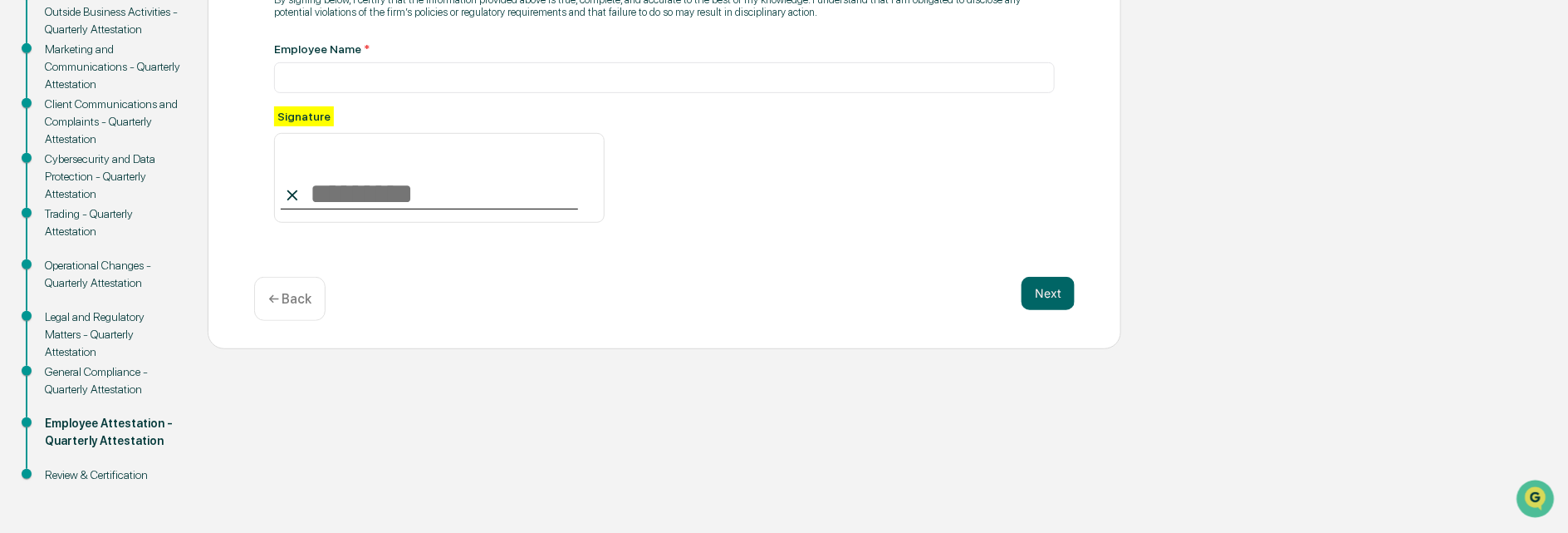
click at [307, 197] on input at bounding box center [439, 177] width 331 height 90
type input "**********"
click at [1050, 281] on button "Next" at bounding box center [1047, 293] width 53 height 33
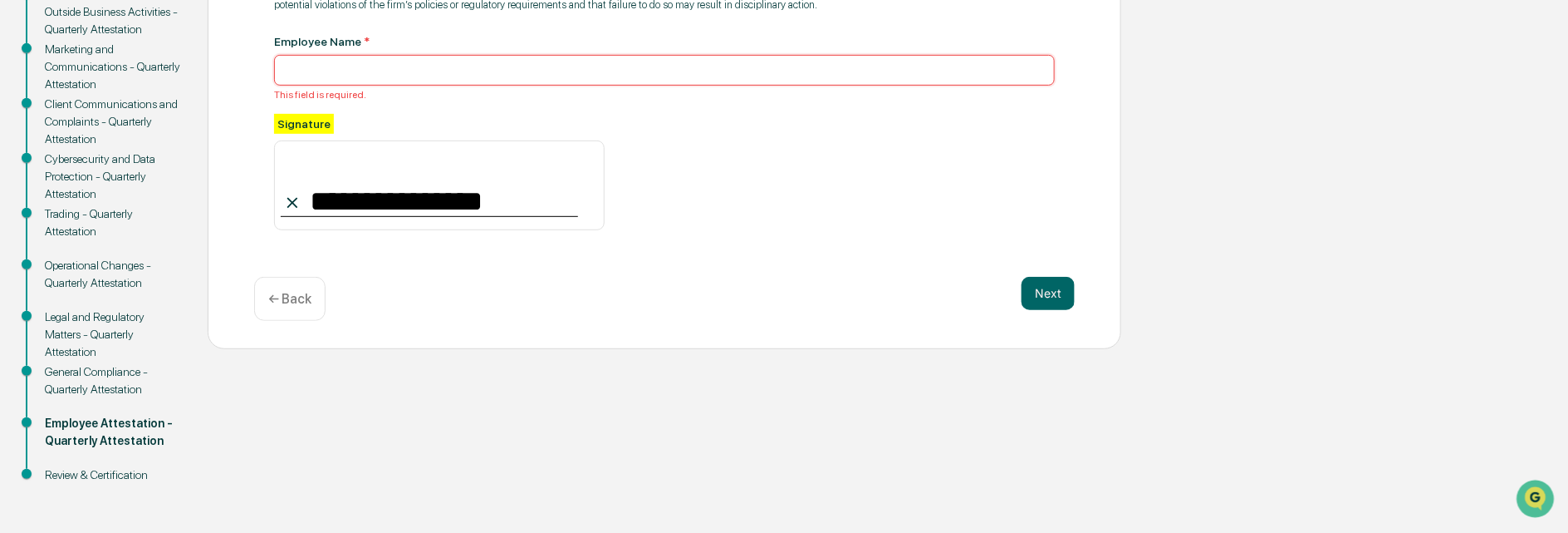
click at [383, 66] on input at bounding box center [663, 71] width 780 height 31
type input "**********"
click at [1057, 290] on button "Next" at bounding box center [1047, 293] width 53 height 33
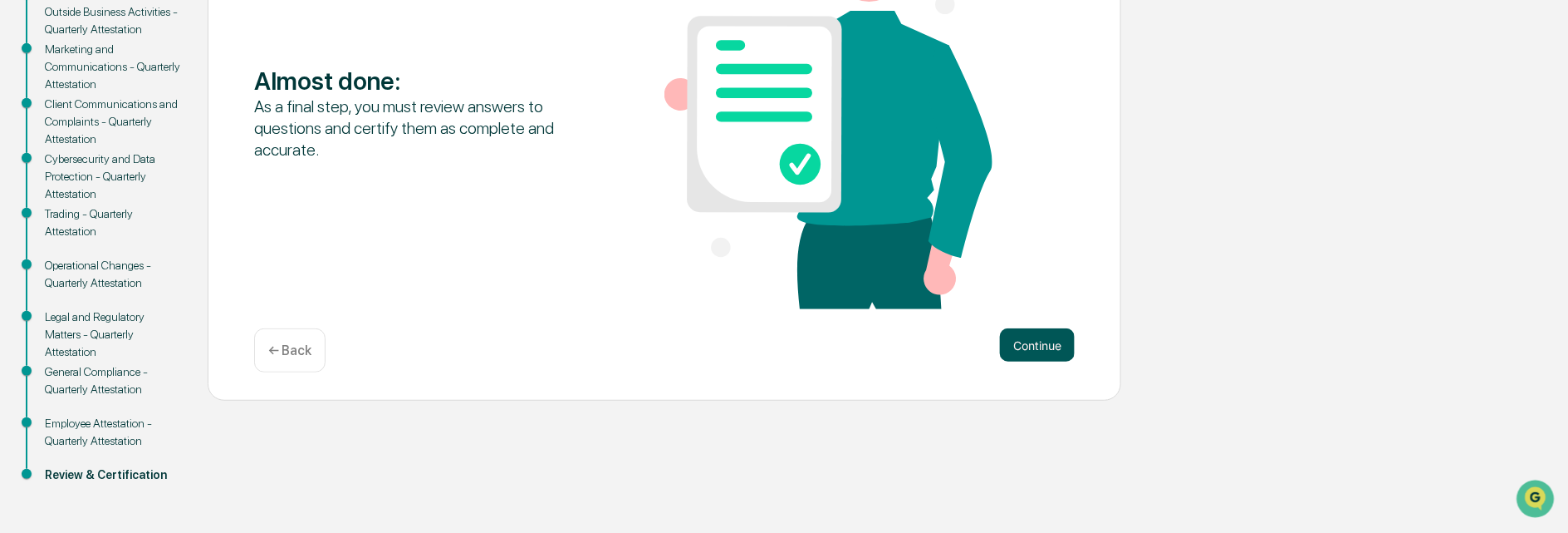
click at [1031, 342] on button "Continue" at bounding box center [1036, 344] width 74 height 33
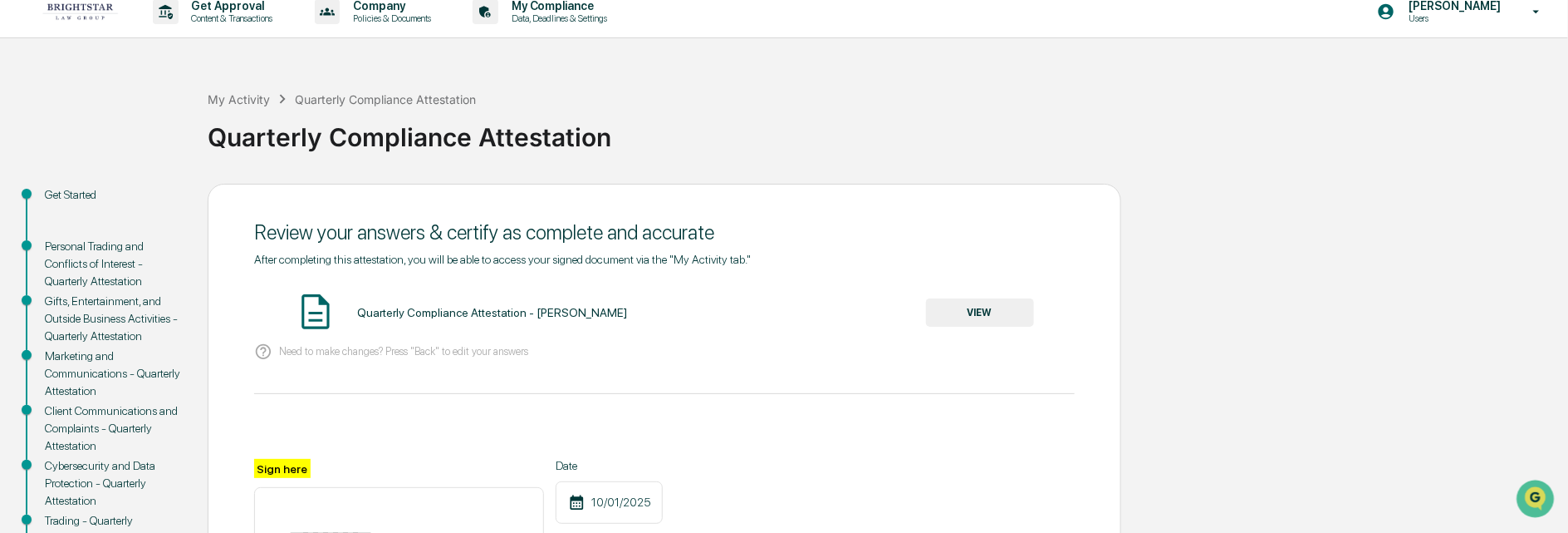
scroll to position [0, 0]
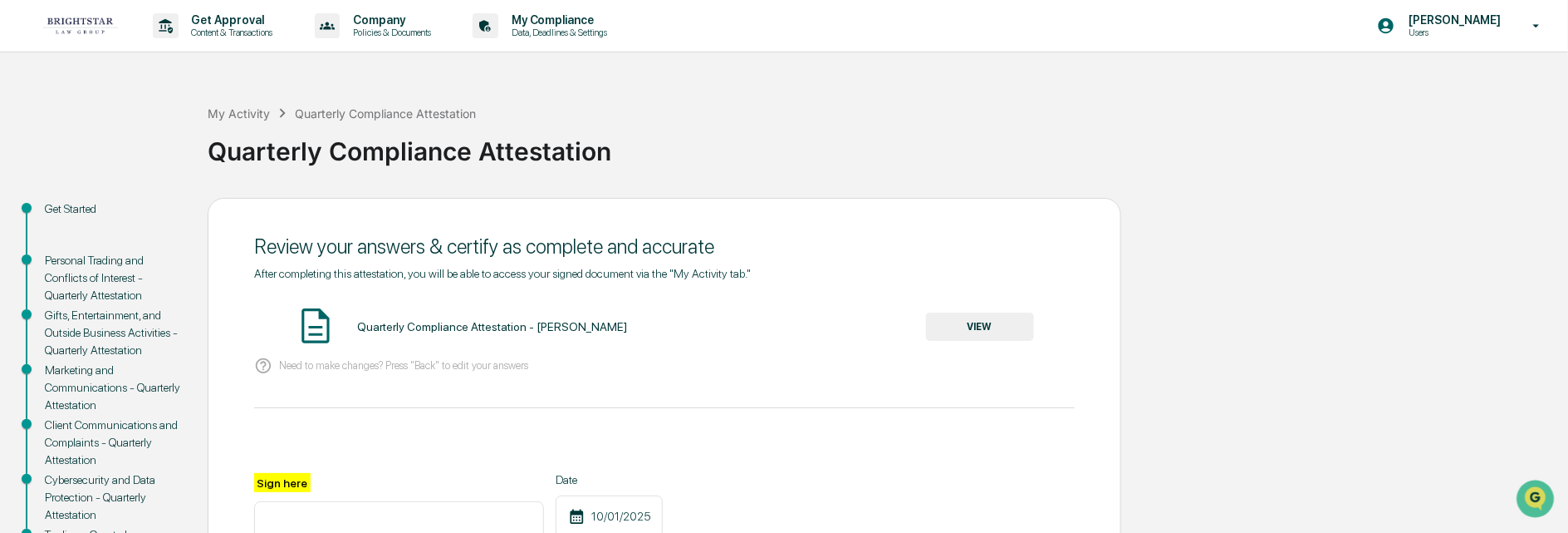
click at [968, 328] on button "VIEW" at bounding box center [980, 326] width 108 height 28
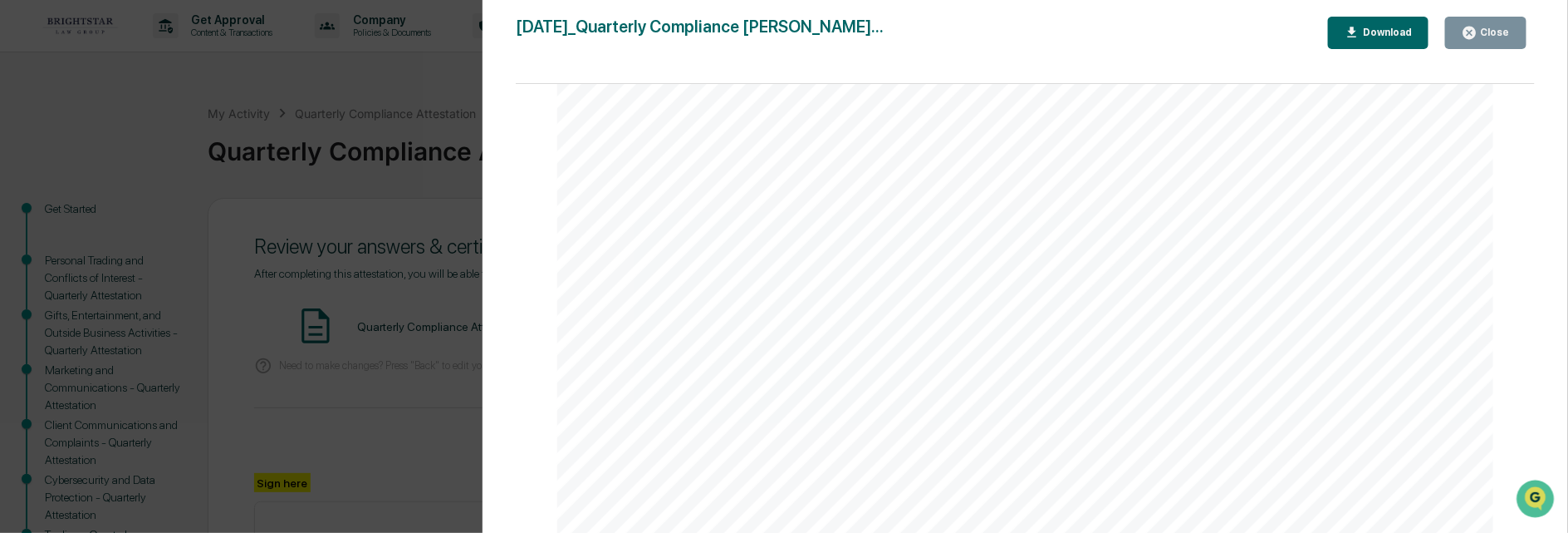
scroll to position [5053, 0]
click at [1488, 31] on div "Close" at bounding box center [1493, 32] width 32 height 12
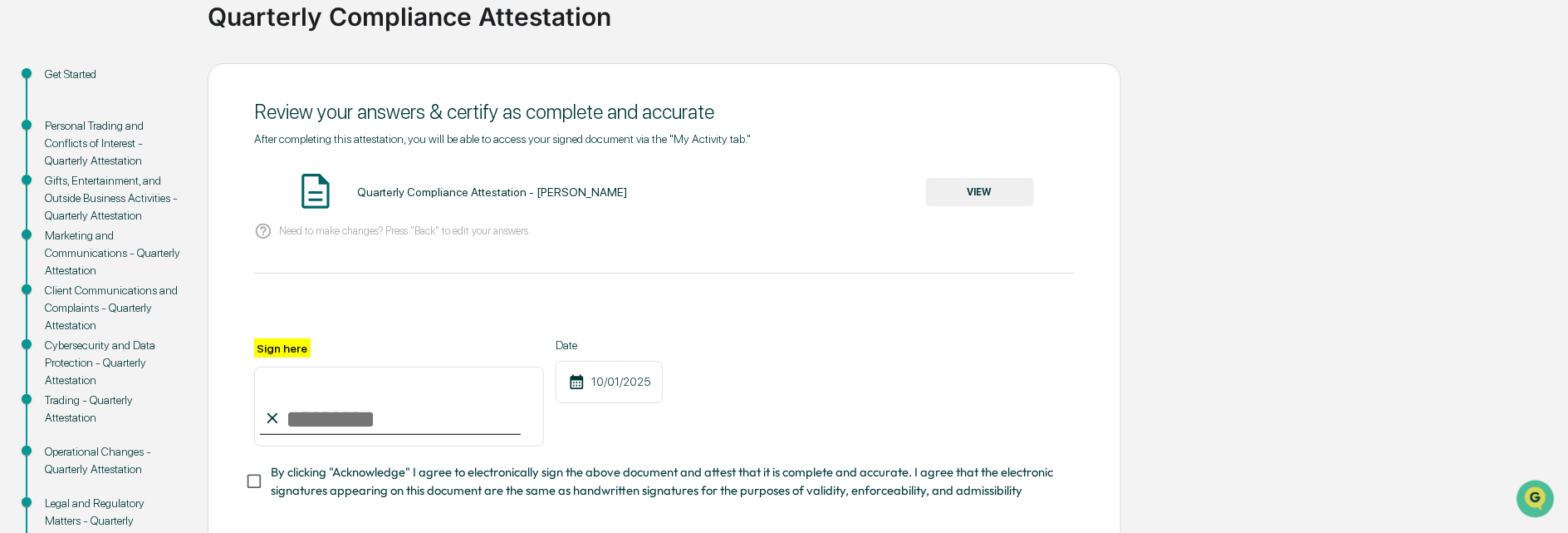
scroll to position [166, 0]
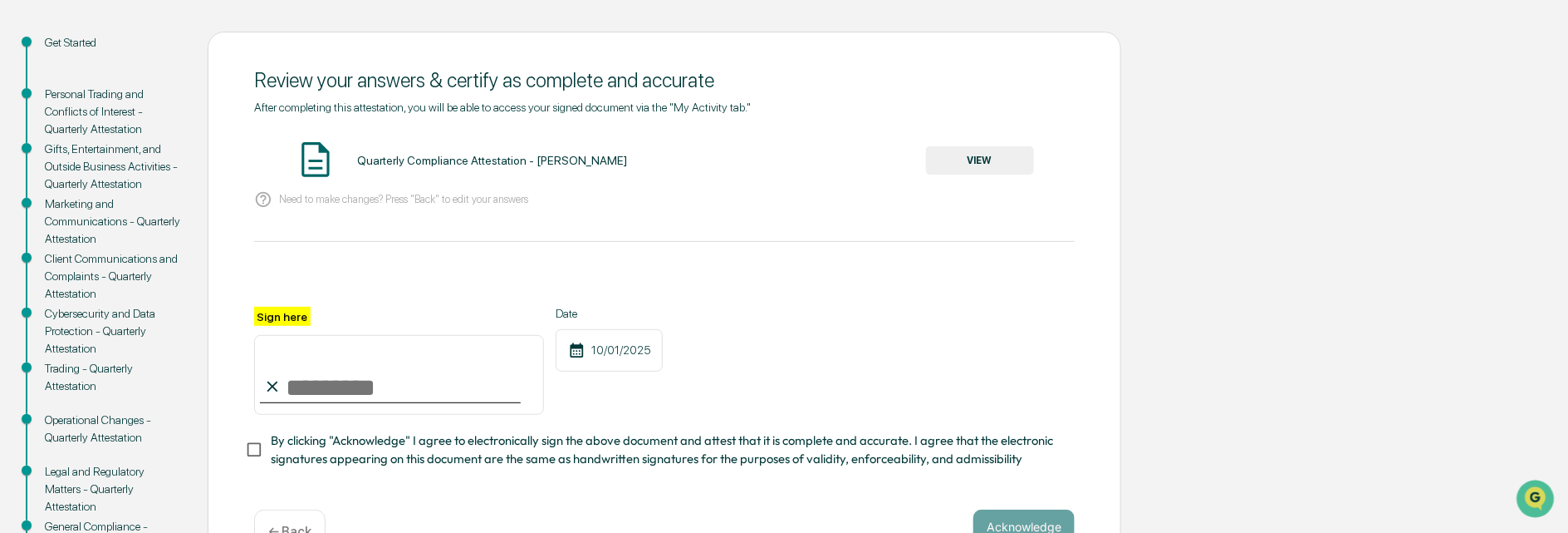
click at [296, 381] on input "Sign here" at bounding box center [399, 374] width 290 height 79
type input "**********"
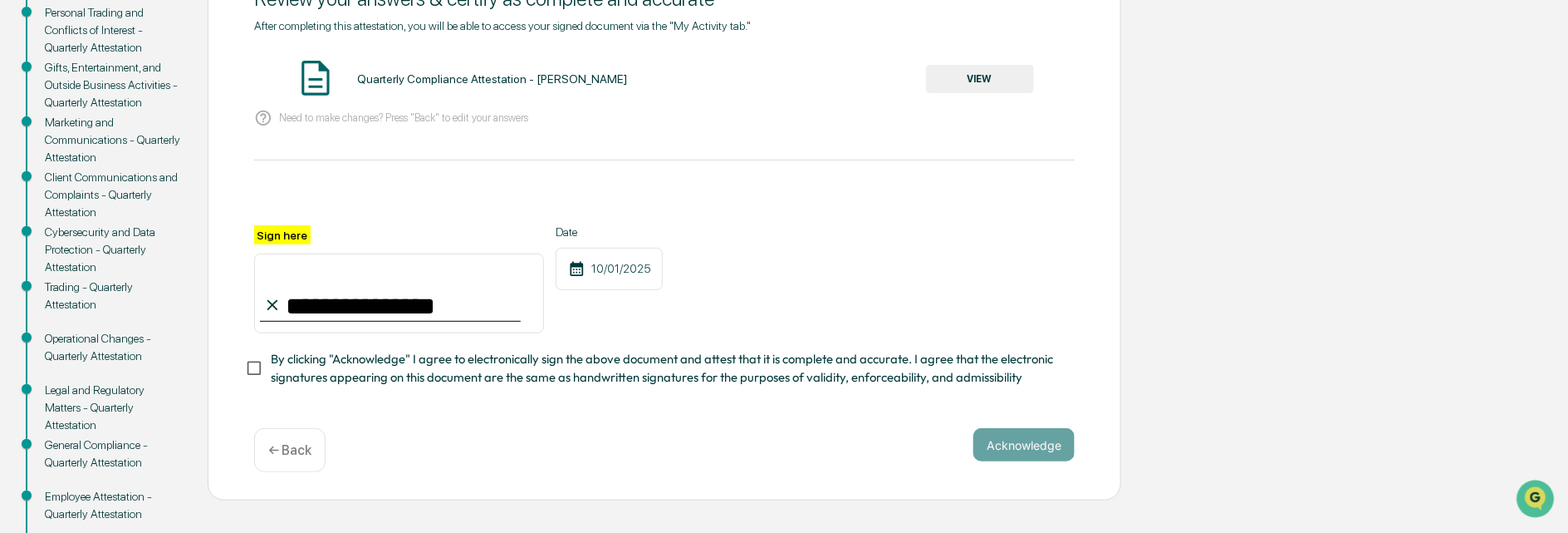
scroll to position [250, 0]
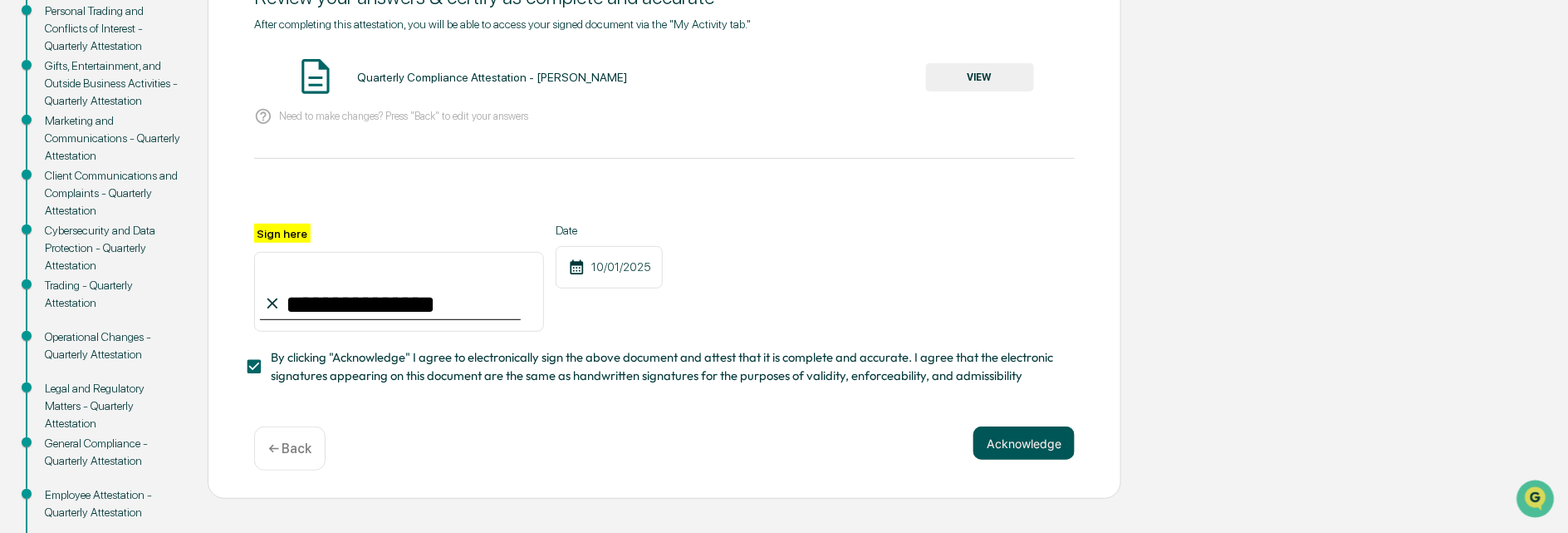
click at [1021, 443] on button "Acknowledge" at bounding box center [1024, 443] width 102 height 33
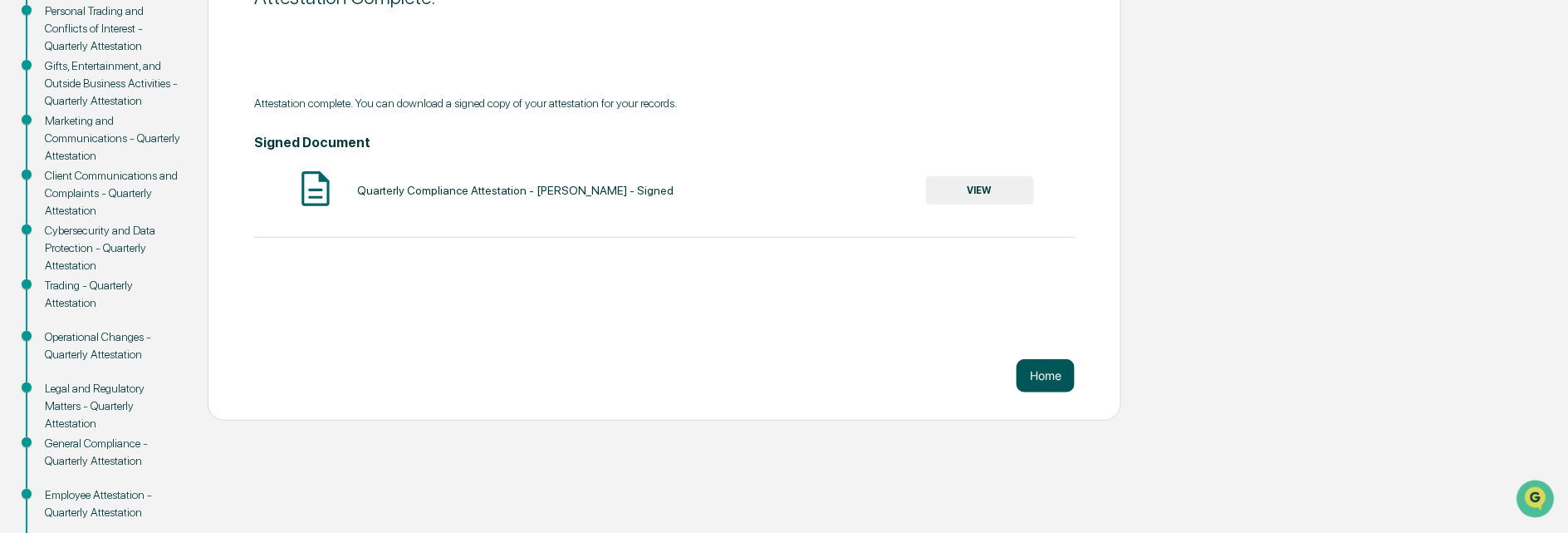
click at [1032, 363] on button "Home" at bounding box center [1045, 375] width 58 height 33
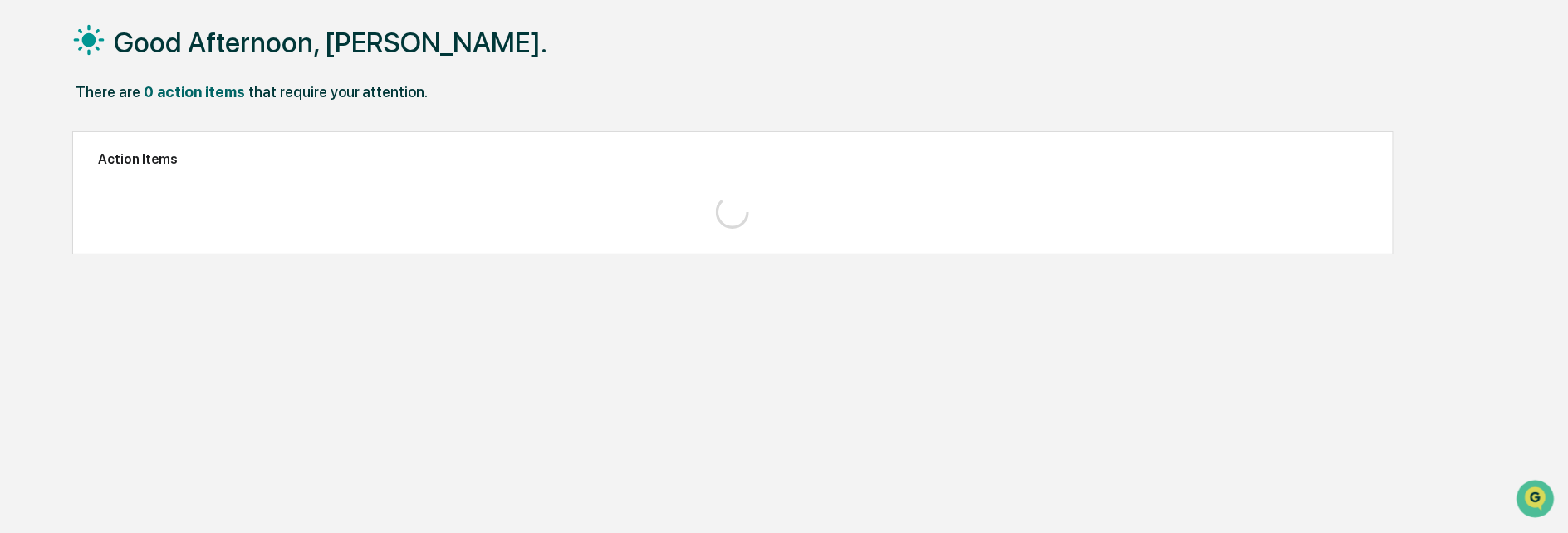
scroll to position [78, 0]
